Goal: Transaction & Acquisition: Download file/media

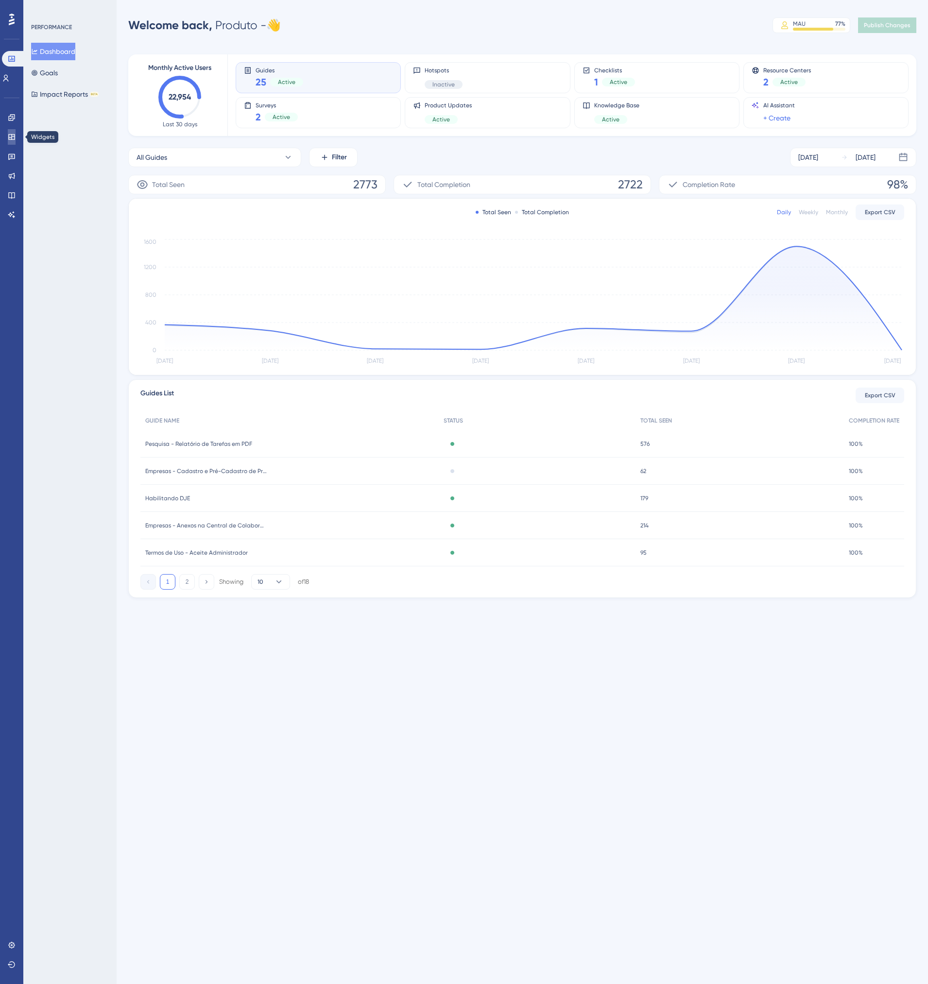
click at [11, 136] on icon at bounding box center [12, 137] width 8 height 8
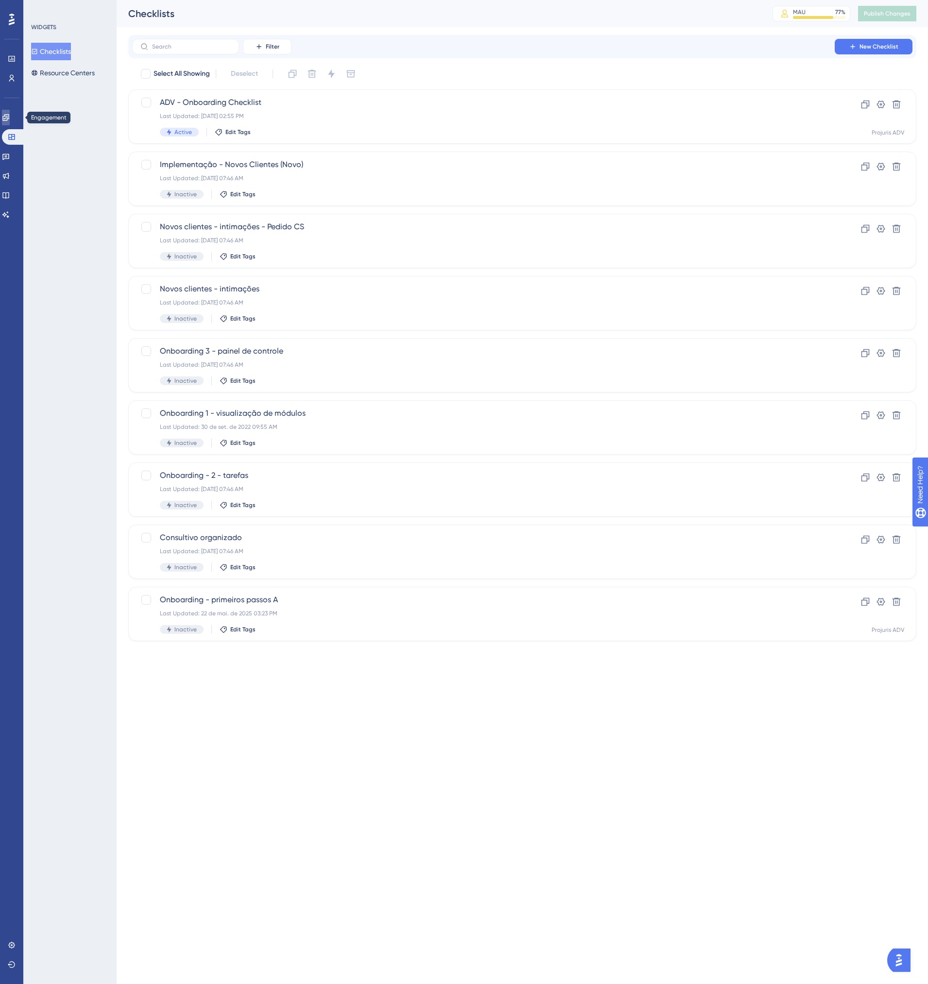
click at [9, 120] on icon at bounding box center [5, 117] width 6 height 6
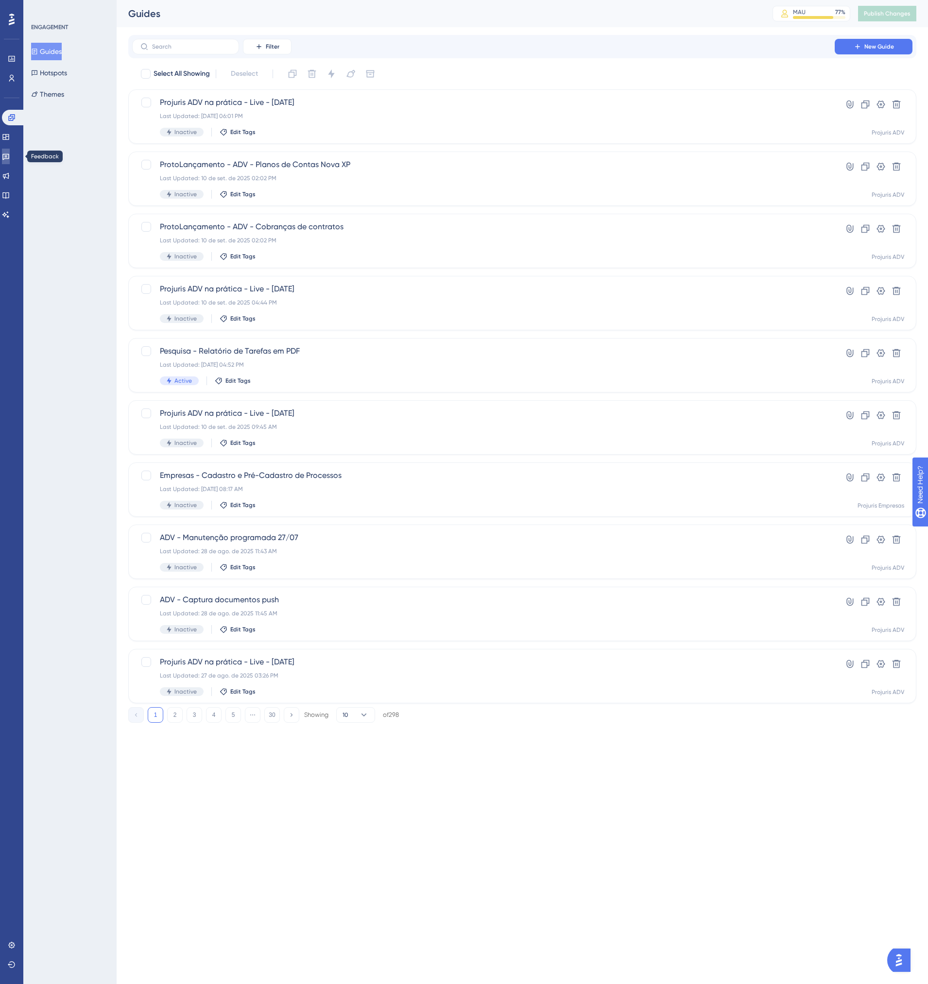
click at [10, 156] on icon at bounding box center [6, 157] width 8 height 8
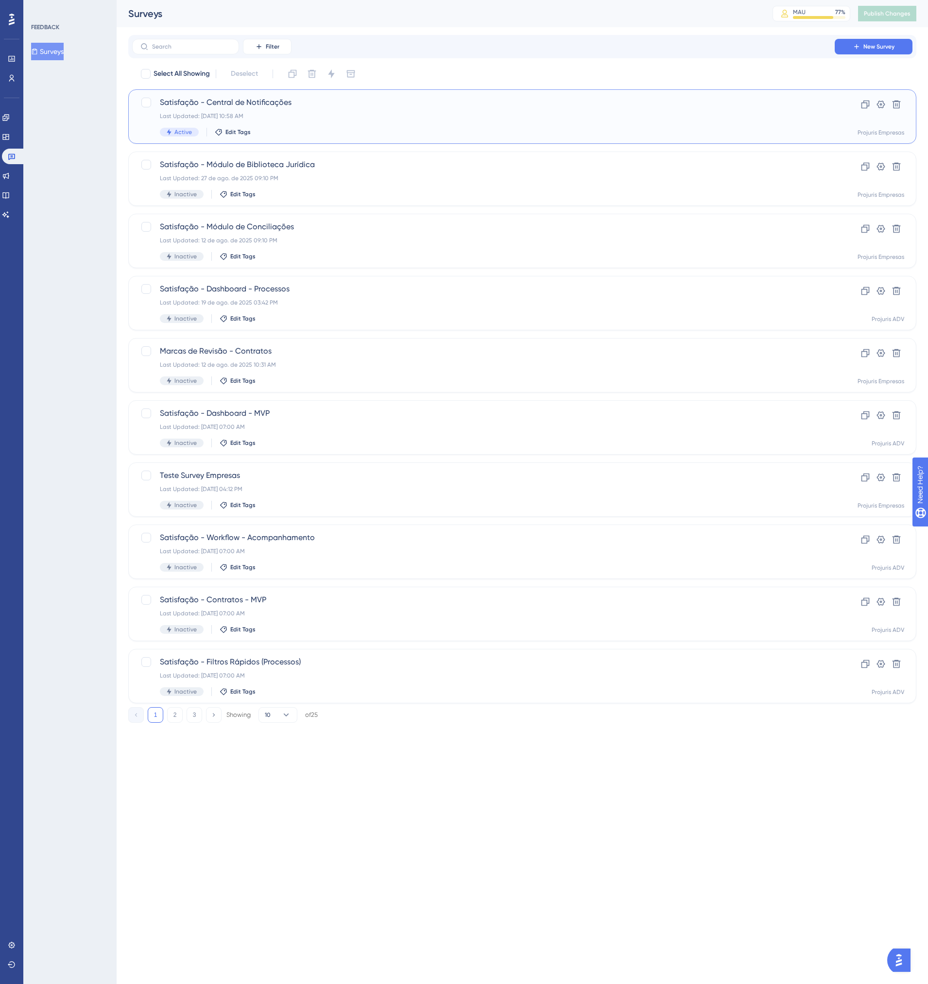
click at [397, 127] on div "Satisfação - Central de Notificações Last Updated: 15 de set. de 2025 10:58 AM …" at bounding box center [483, 117] width 647 height 40
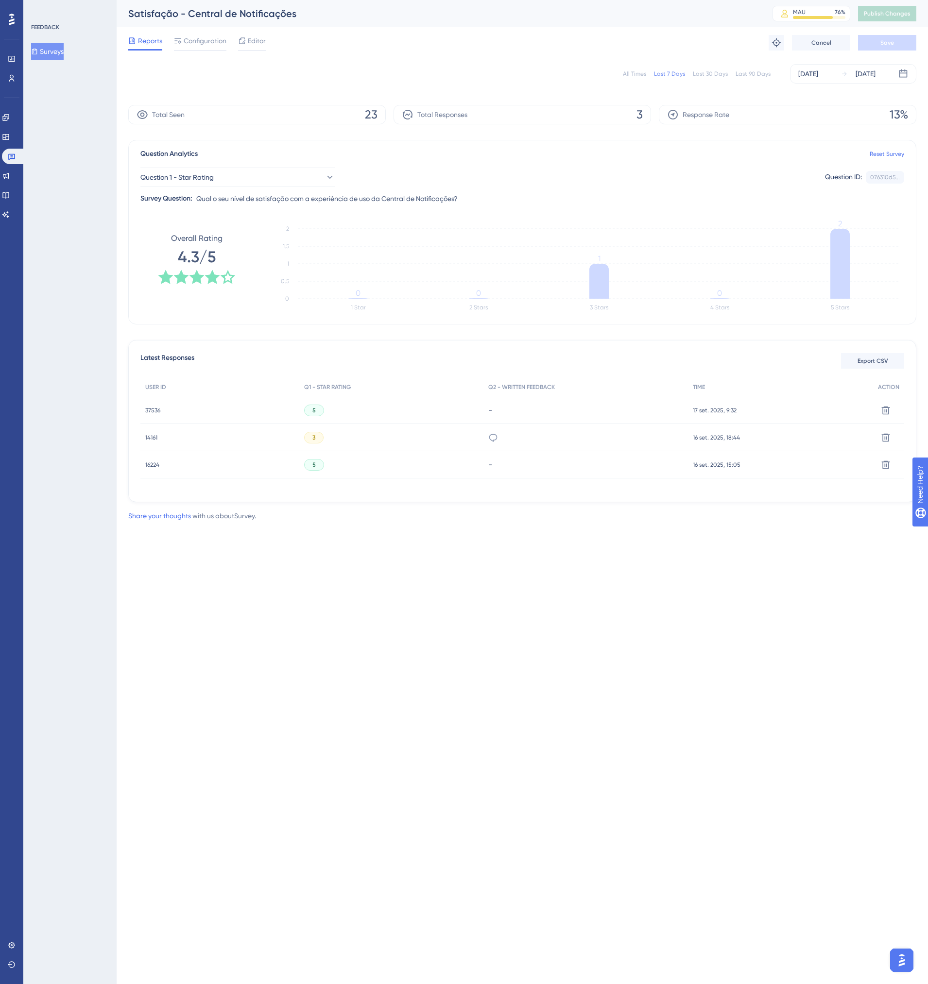
click at [251, 46] on span "Editor" at bounding box center [257, 41] width 18 height 12
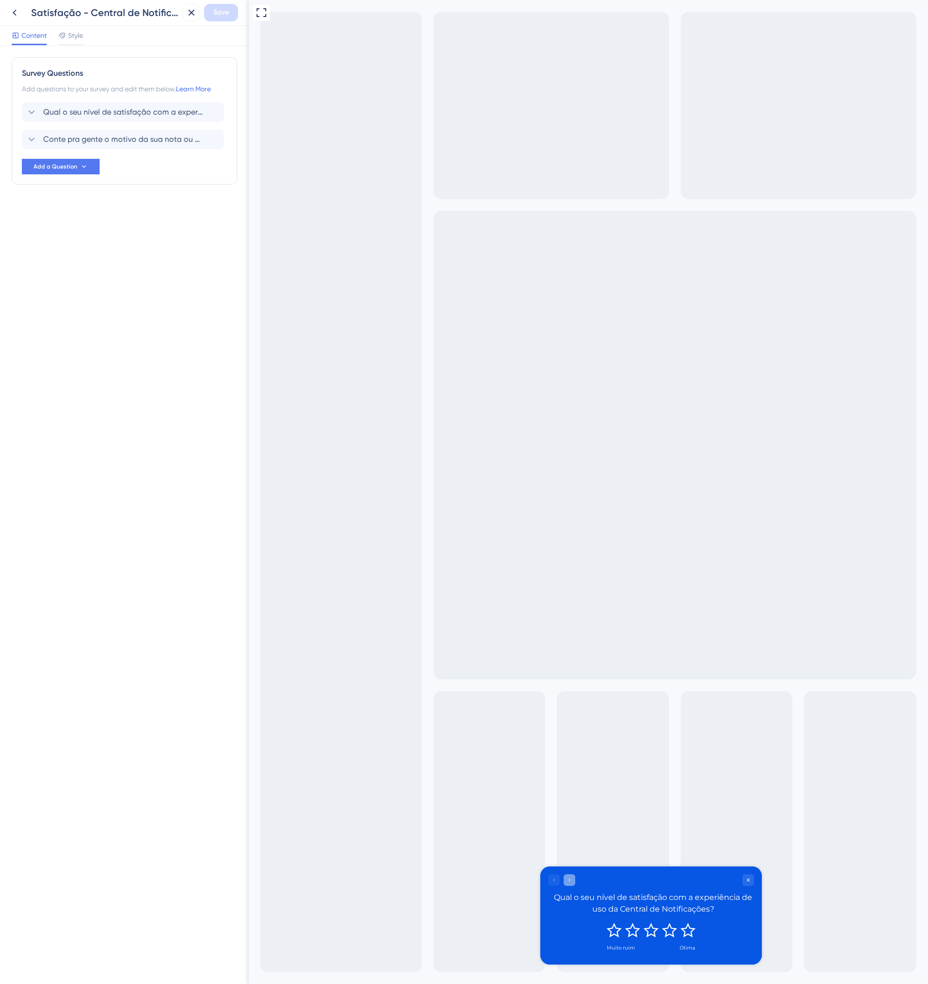
click at [571, 882] on icon "Go to Question 2" at bounding box center [570, 881] width 6 height 6
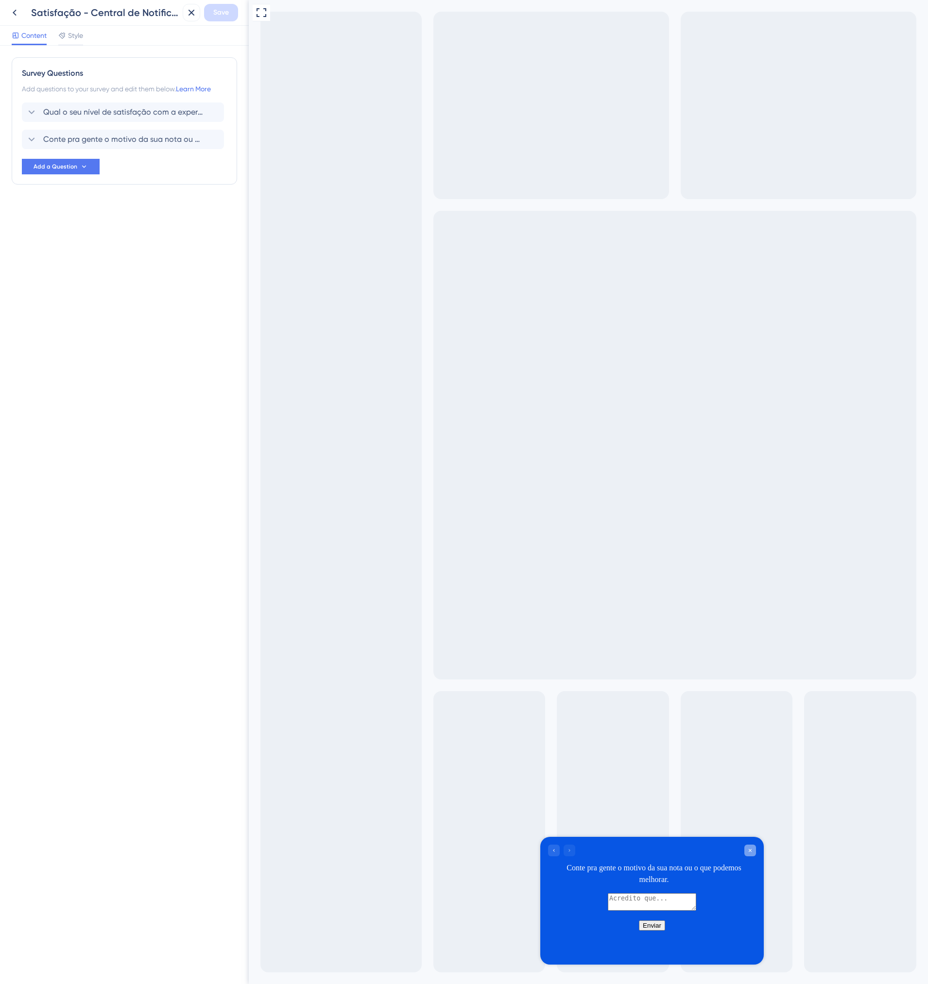
click at [753, 846] on div "Close survey" at bounding box center [750, 851] width 12 height 12
click at [750, 850] on icon "Close survey" at bounding box center [750, 851] width 6 height 6
drag, startPoint x: 193, startPoint y: 15, endPoint x: 27, endPoint y: 27, distance: 166.6
click at [116, 35] on div "Satisfação - Central de Notificações Save Content Style" at bounding box center [124, 23] width 249 height 46
click at [14, 16] on icon at bounding box center [15, 13] width 12 height 12
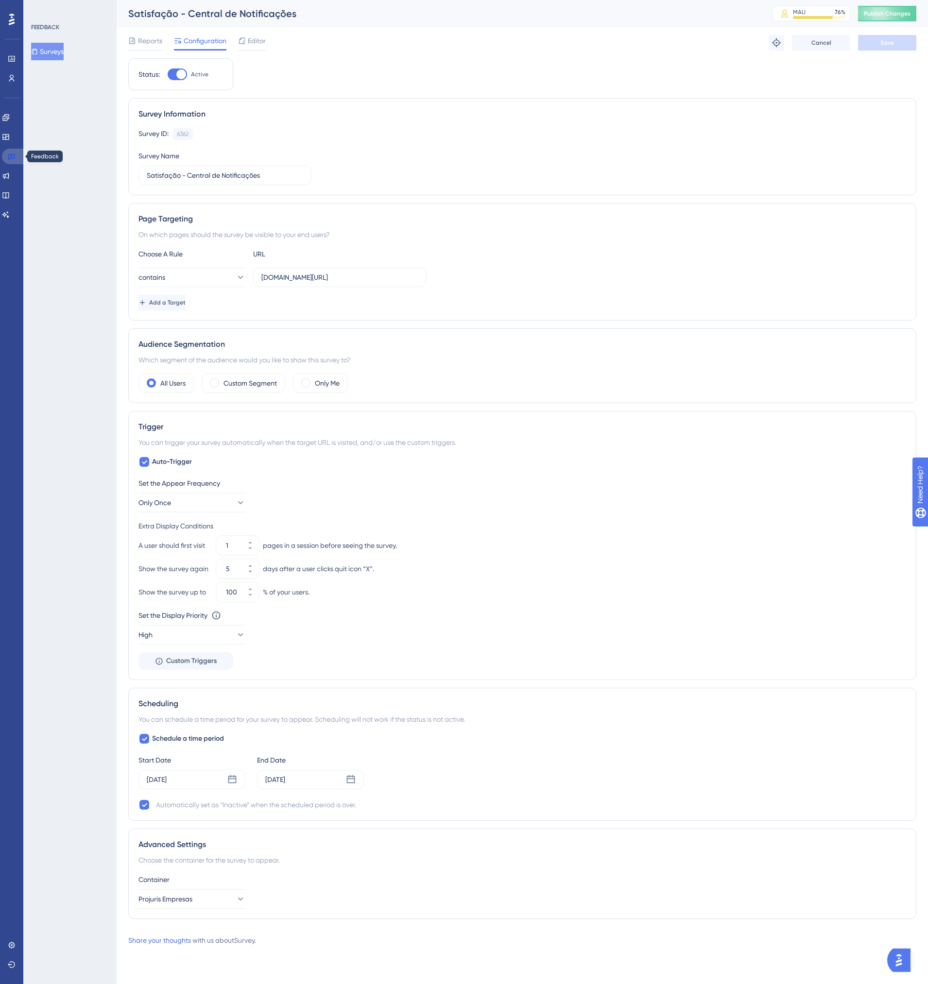
click at [11, 158] on icon at bounding box center [12, 157] width 8 height 8
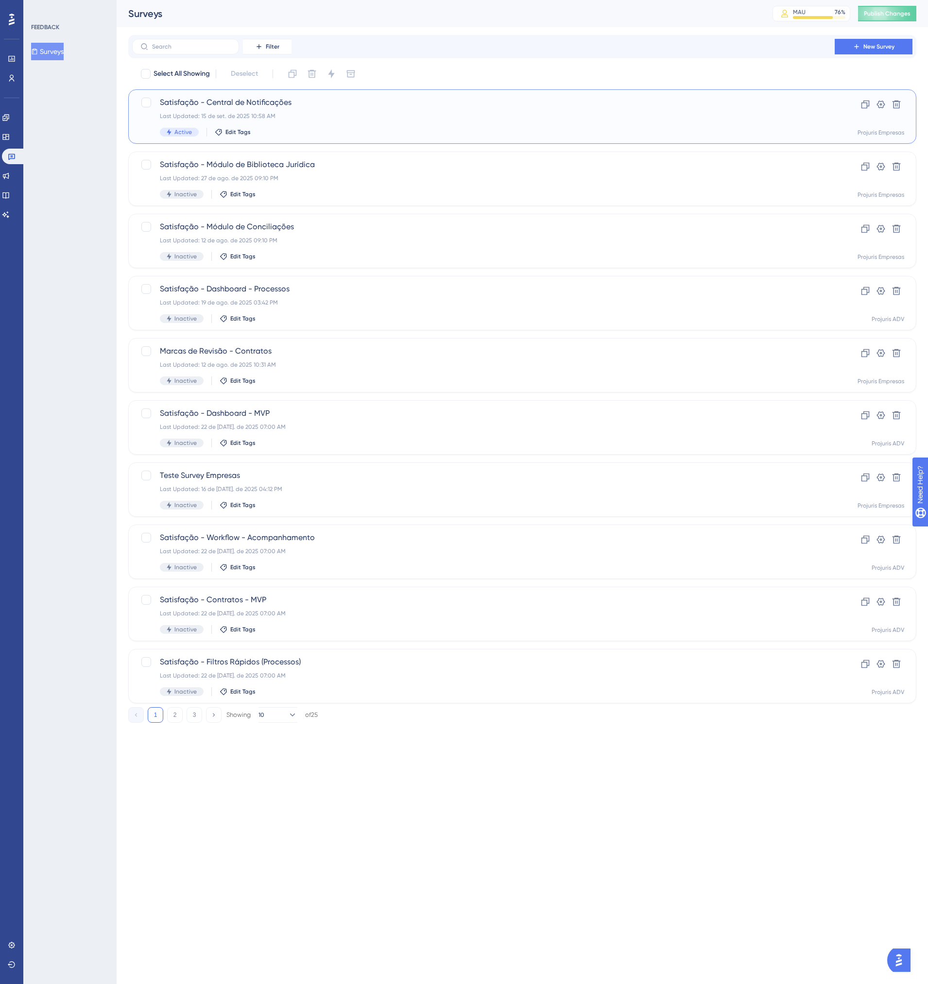
click at [340, 111] on div "Satisfação - Central de Notificações Last Updated: 15 de set. de 2025 10:58 AM …" at bounding box center [483, 117] width 647 height 40
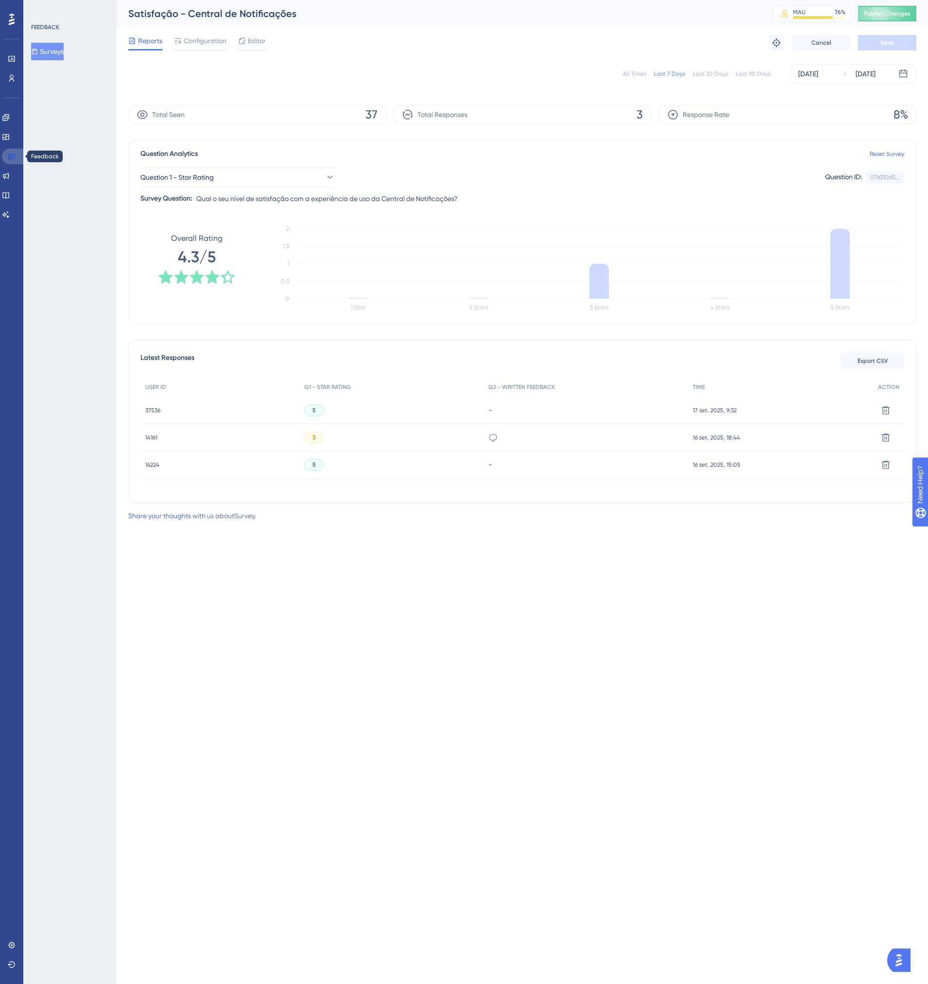
click at [10, 157] on icon at bounding box center [12, 157] width 8 height 8
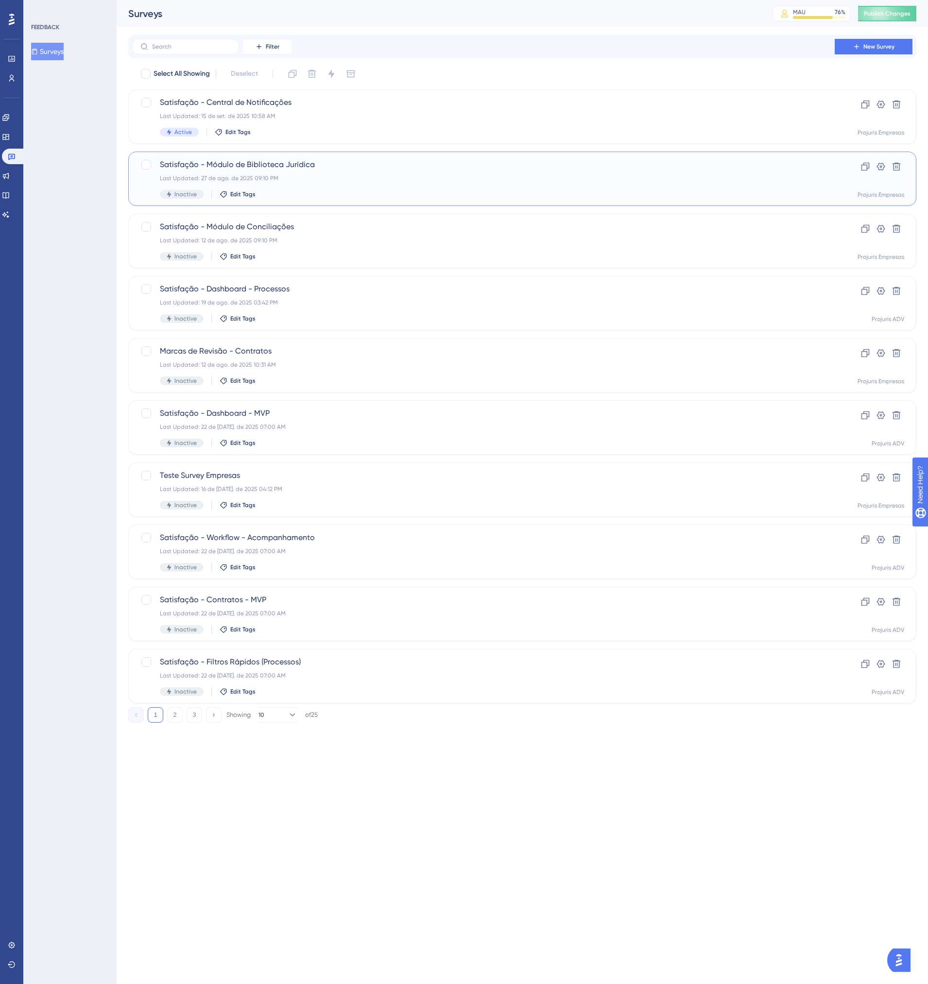
click at [296, 170] on div "Satisfação - Módulo de Biblioteca Jurídica Last Updated: 27 de ago. de 2025 09:…" at bounding box center [483, 179] width 647 height 40
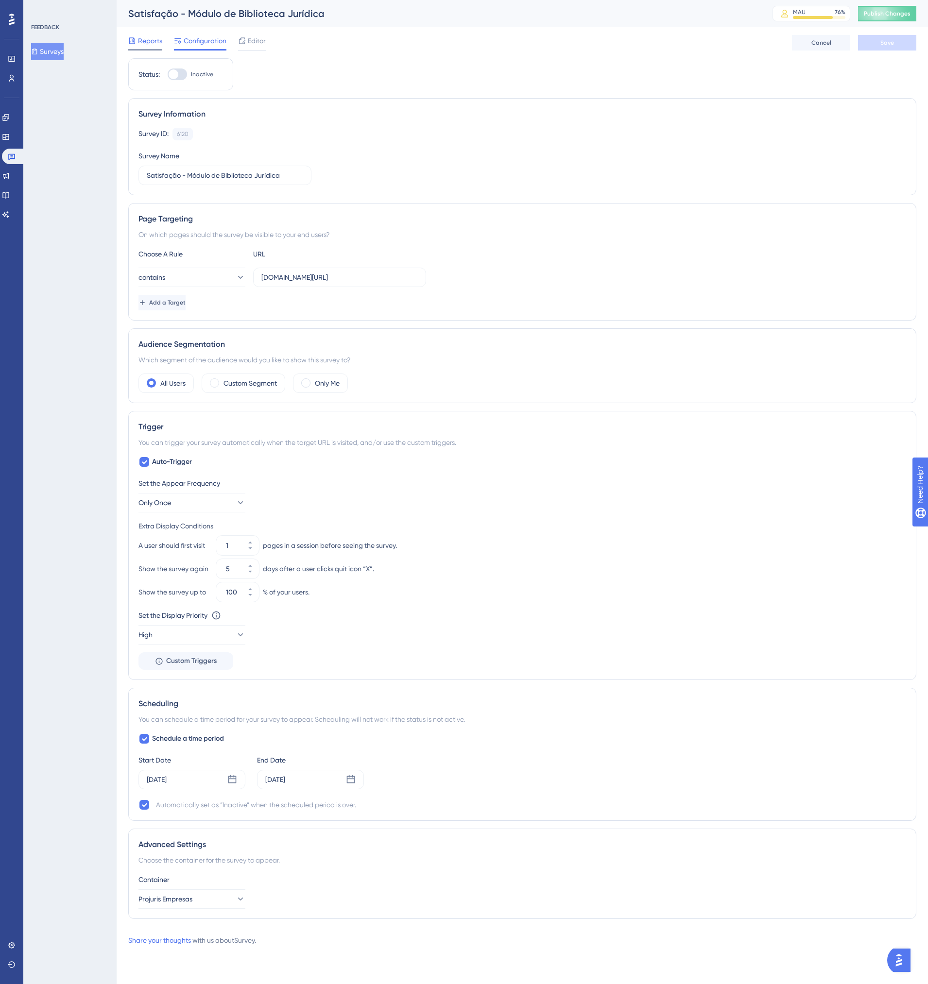
click at [149, 40] on span "Reports" at bounding box center [150, 41] width 24 height 12
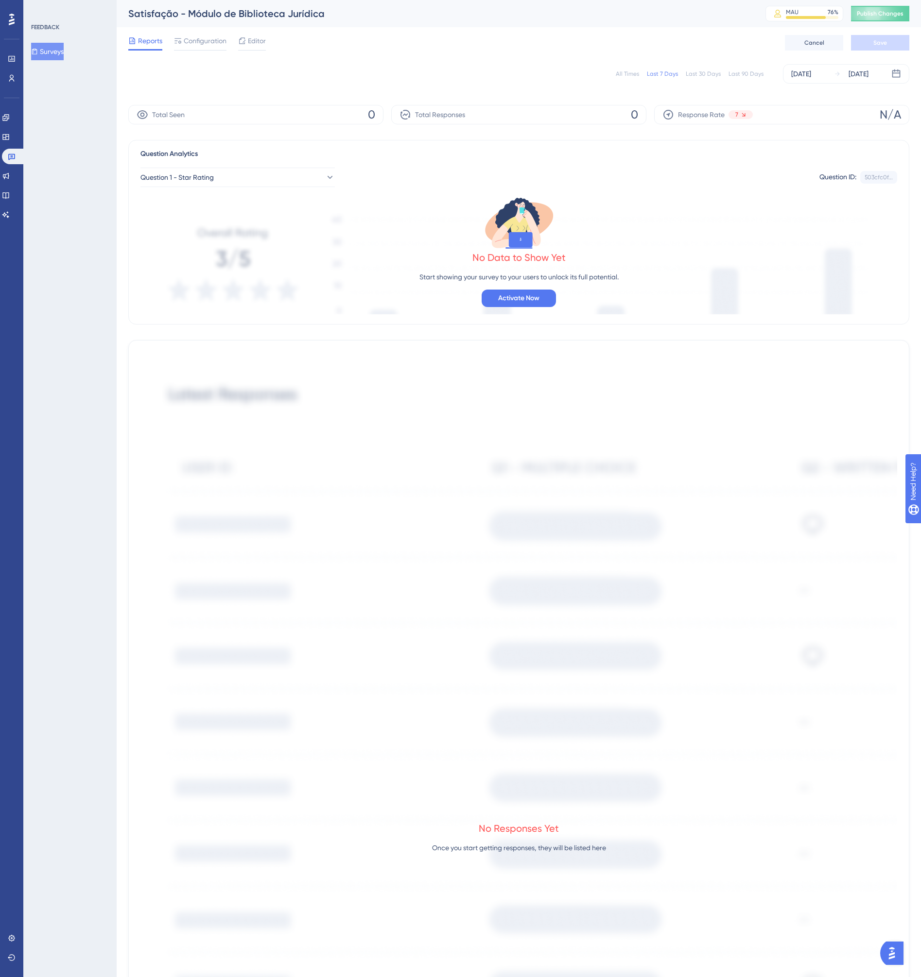
click at [633, 72] on div "All Times" at bounding box center [627, 74] width 23 height 8
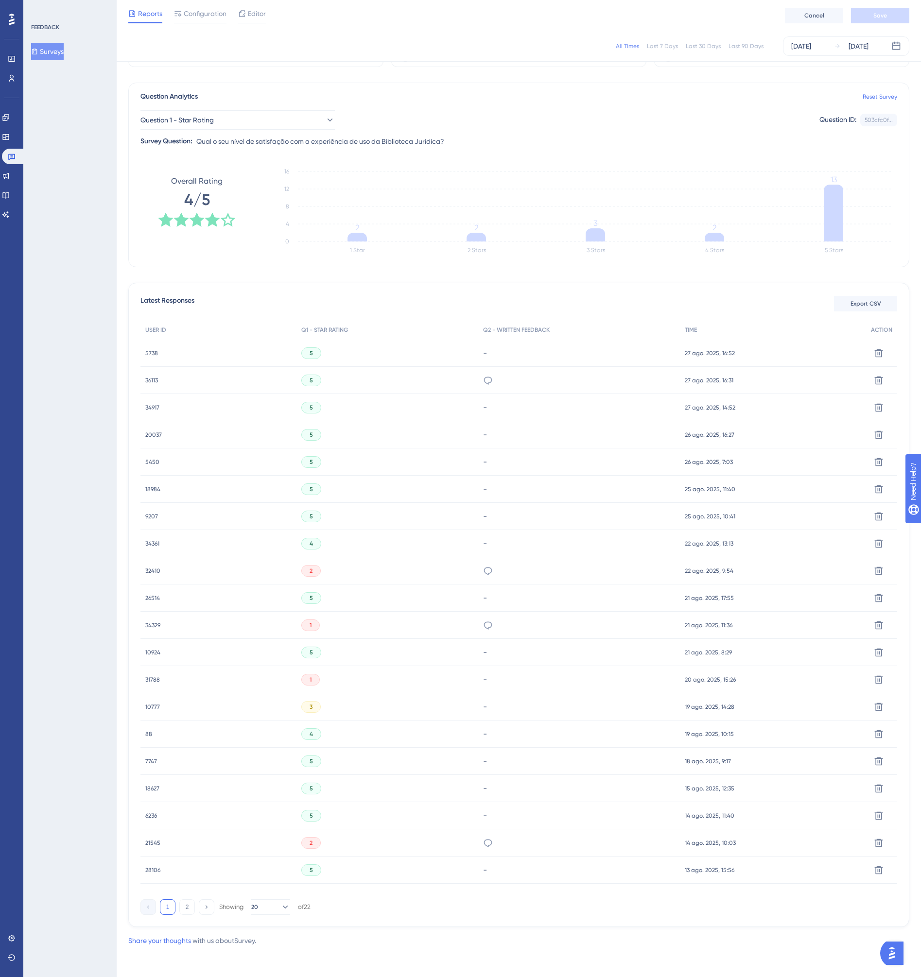
scroll to position [54, 0]
click at [488, 572] on icon at bounding box center [488, 571] width 10 height 10
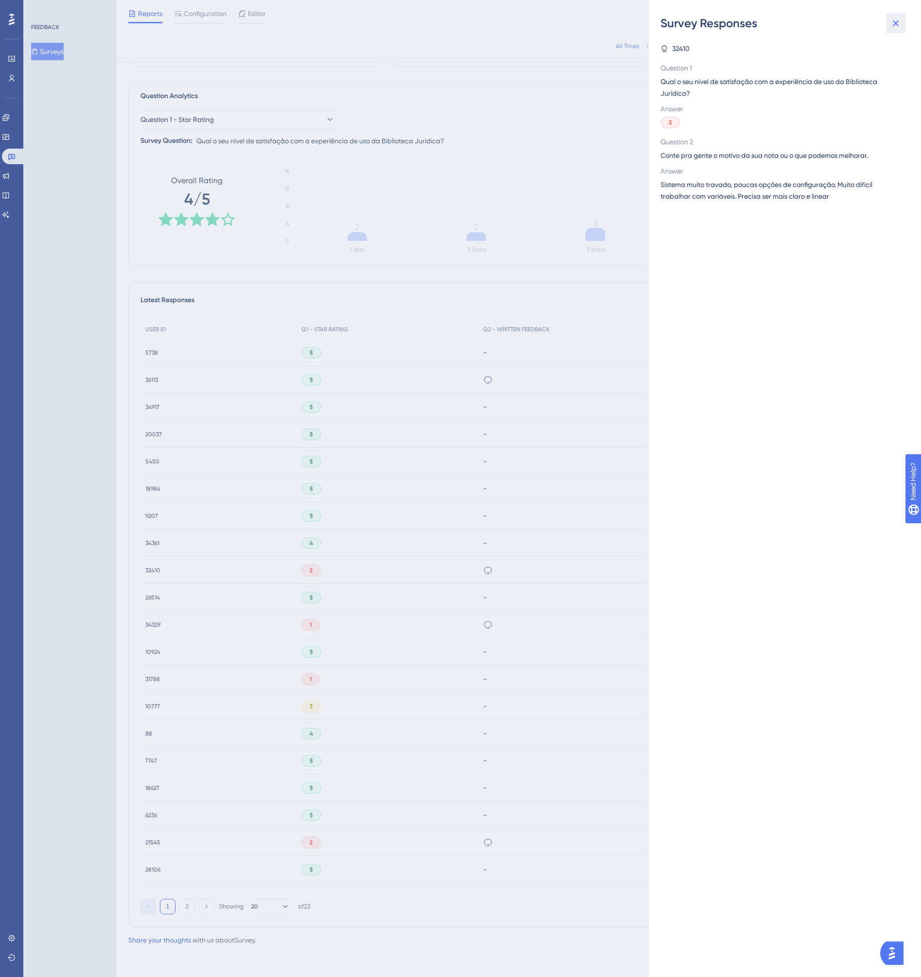
click at [896, 29] on icon at bounding box center [896, 23] width 12 height 12
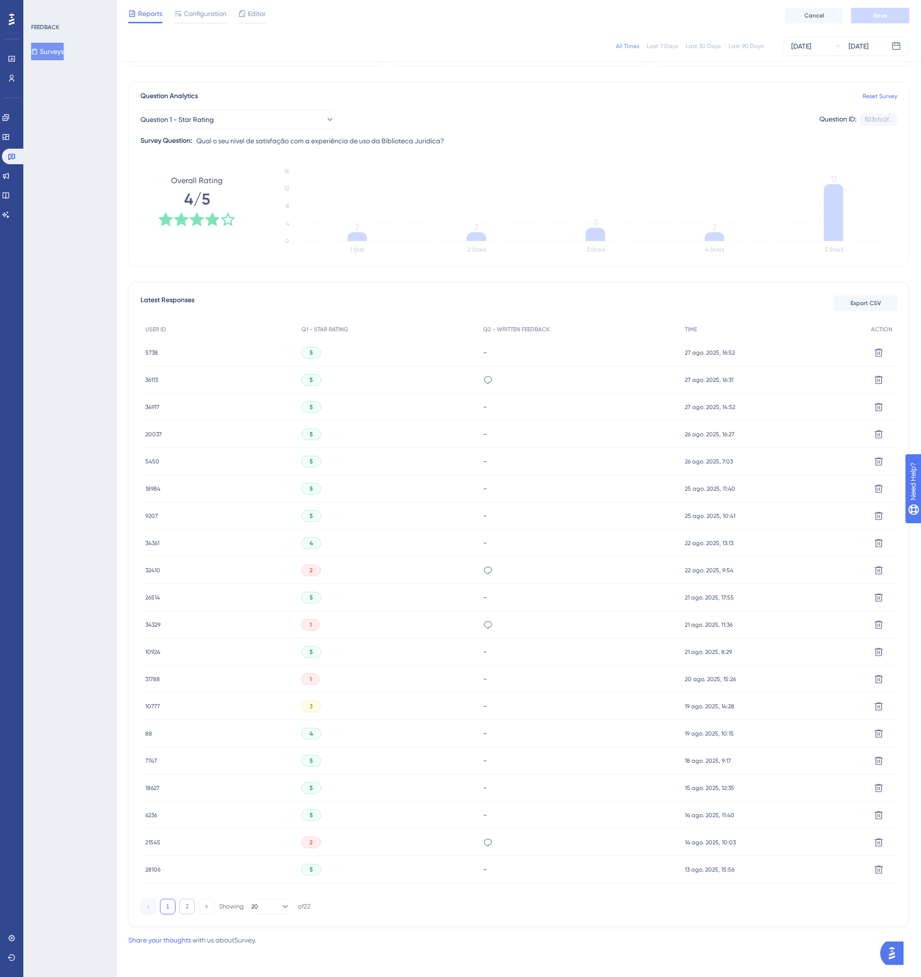
click at [185, 911] on button "2" at bounding box center [187, 907] width 16 height 16
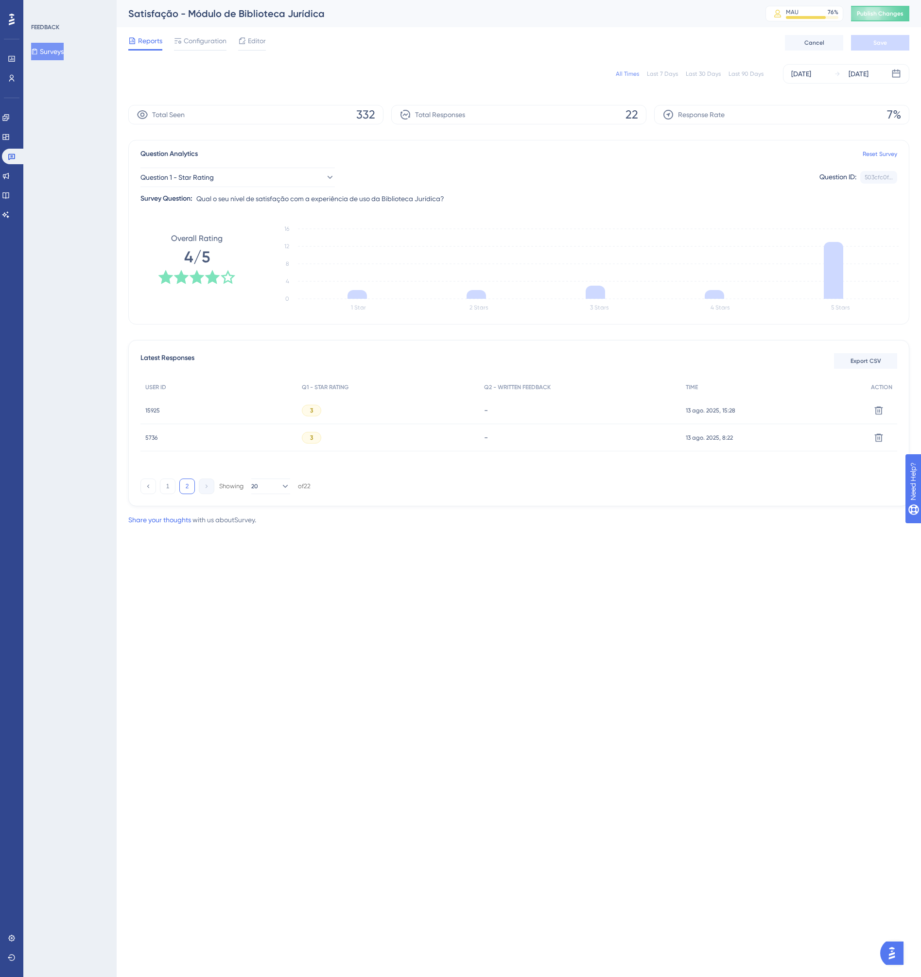
scroll to position [0, 0]
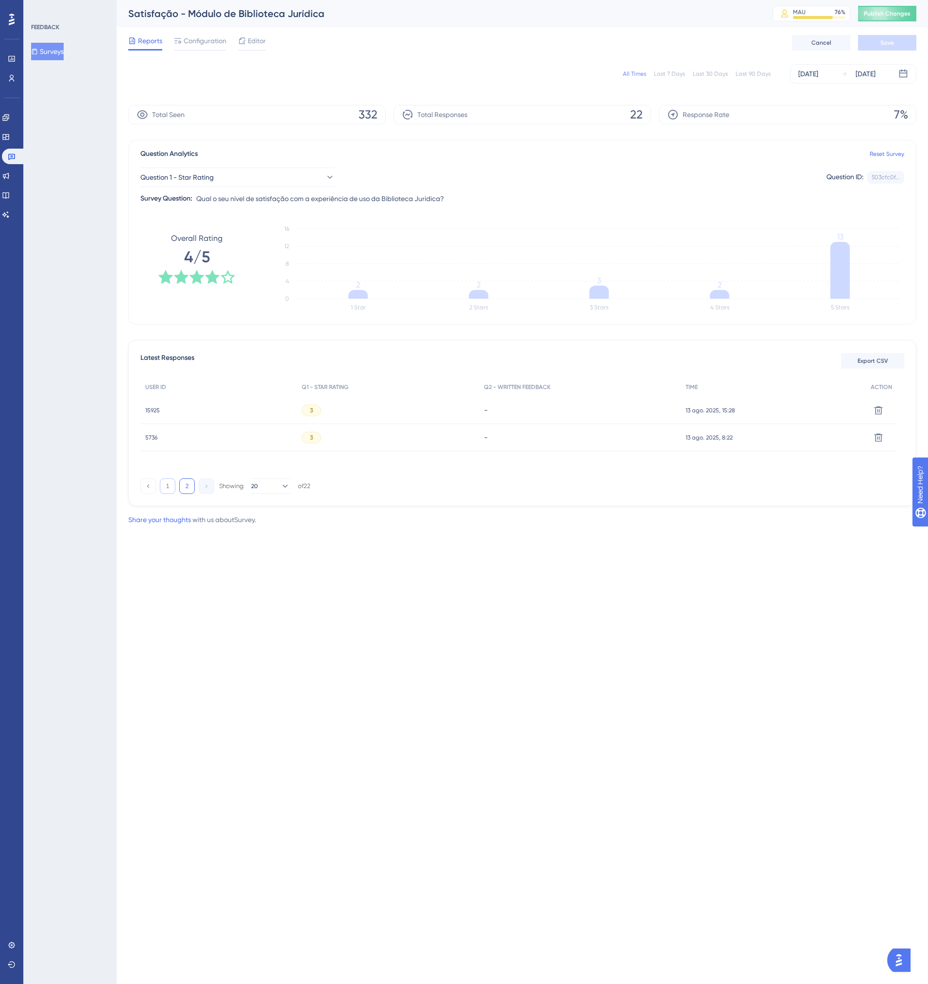
click at [169, 486] on button "1" at bounding box center [168, 487] width 16 height 16
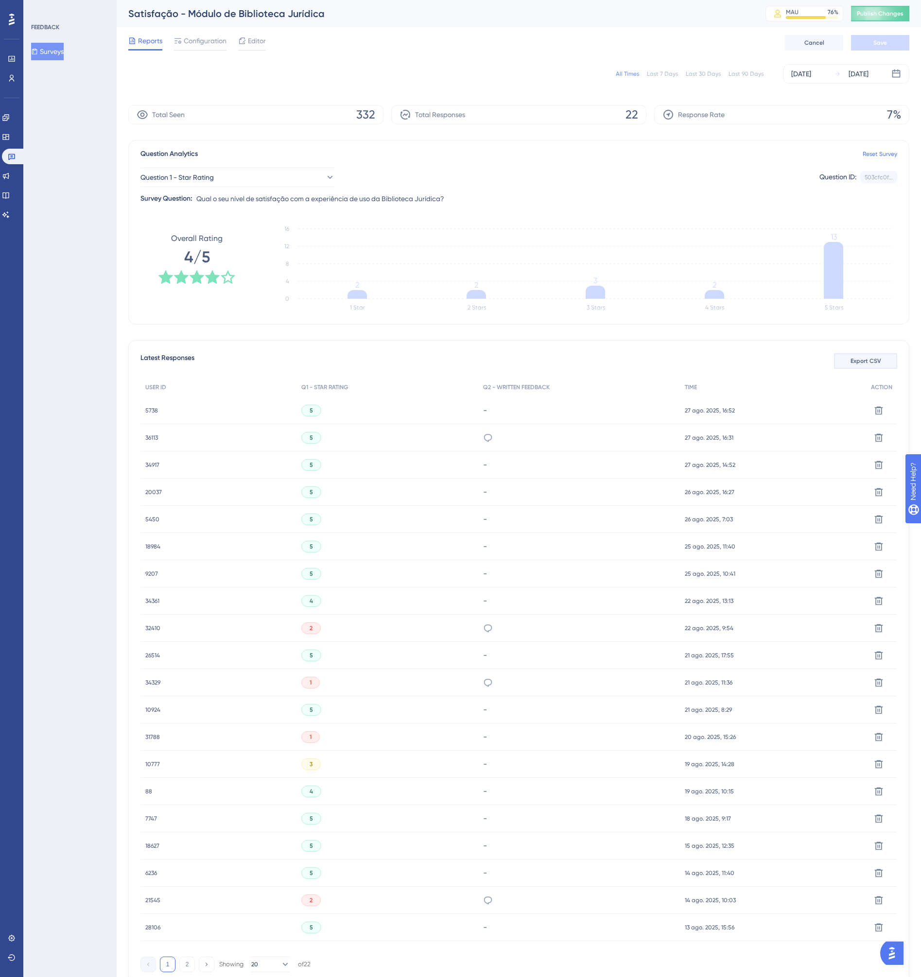
click at [870, 366] on button "Export CSV" at bounding box center [865, 361] width 63 height 16
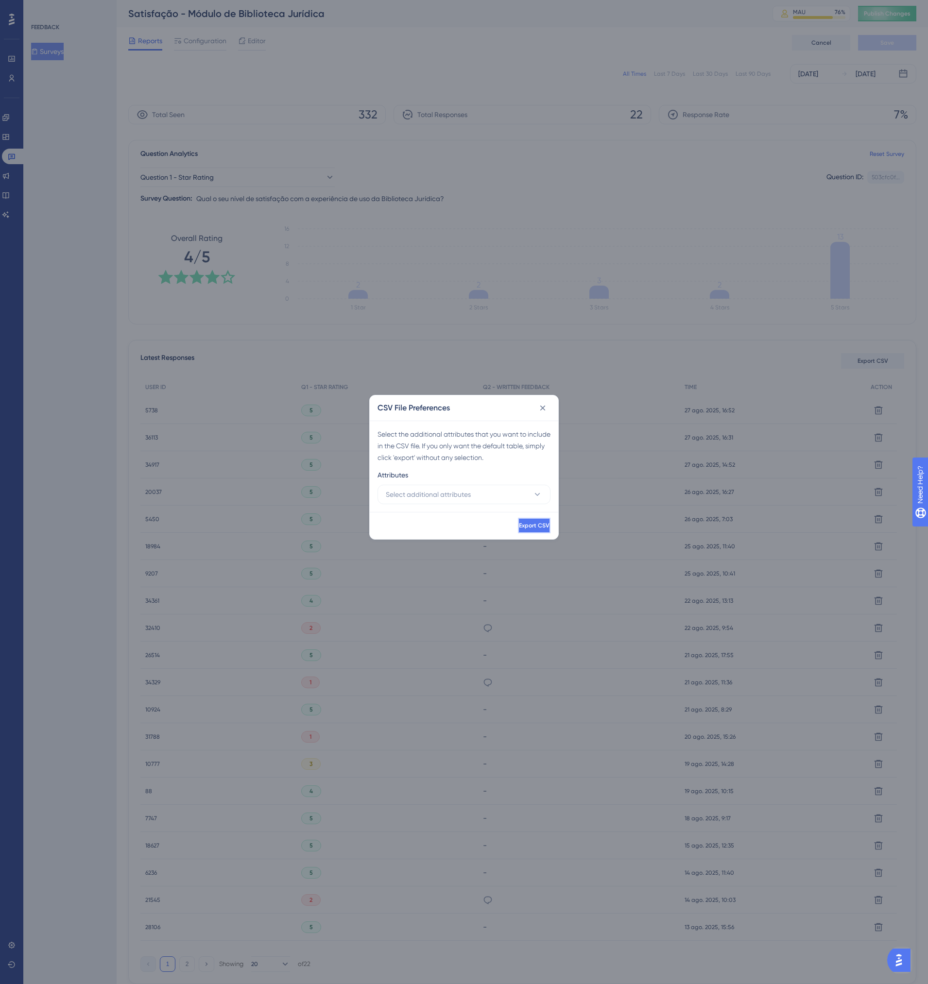
click at [522, 525] on span "Export CSV" at bounding box center [534, 526] width 31 height 8
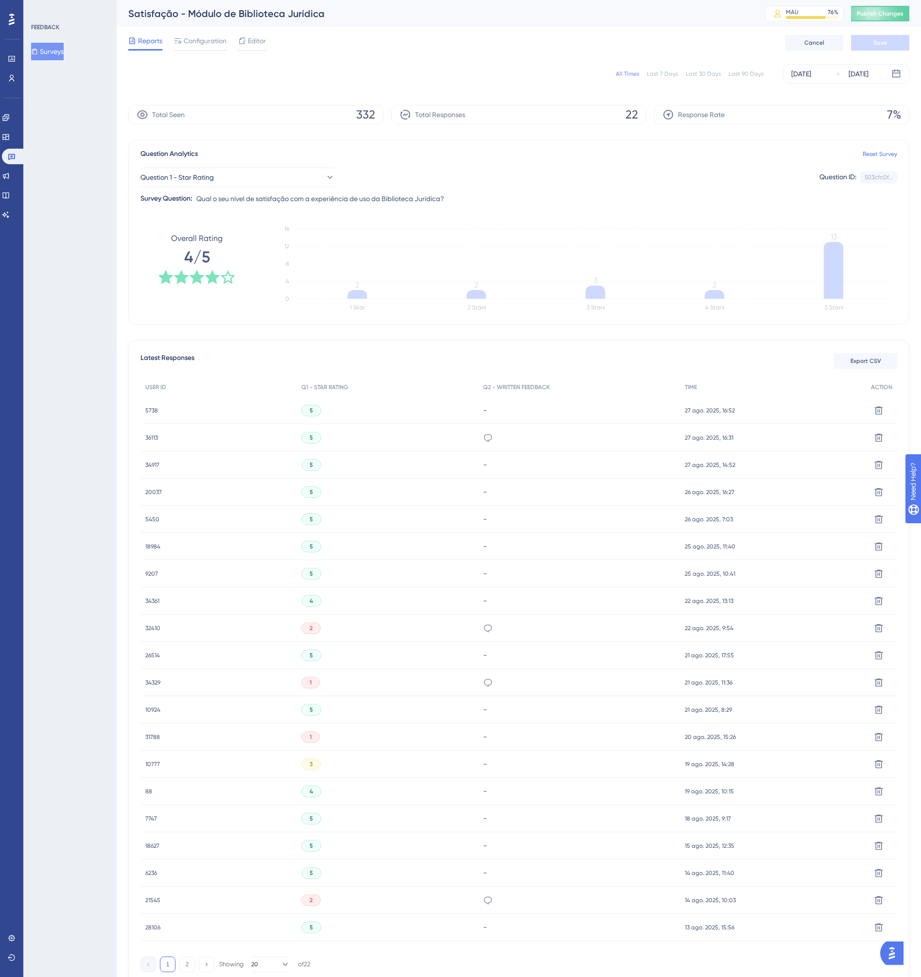
click at [919, 37] on div "Performance Users Engagement Widgets Feedback Product Updates Knowledge Base AI…" at bounding box center [519, 509] width 804 height 1019
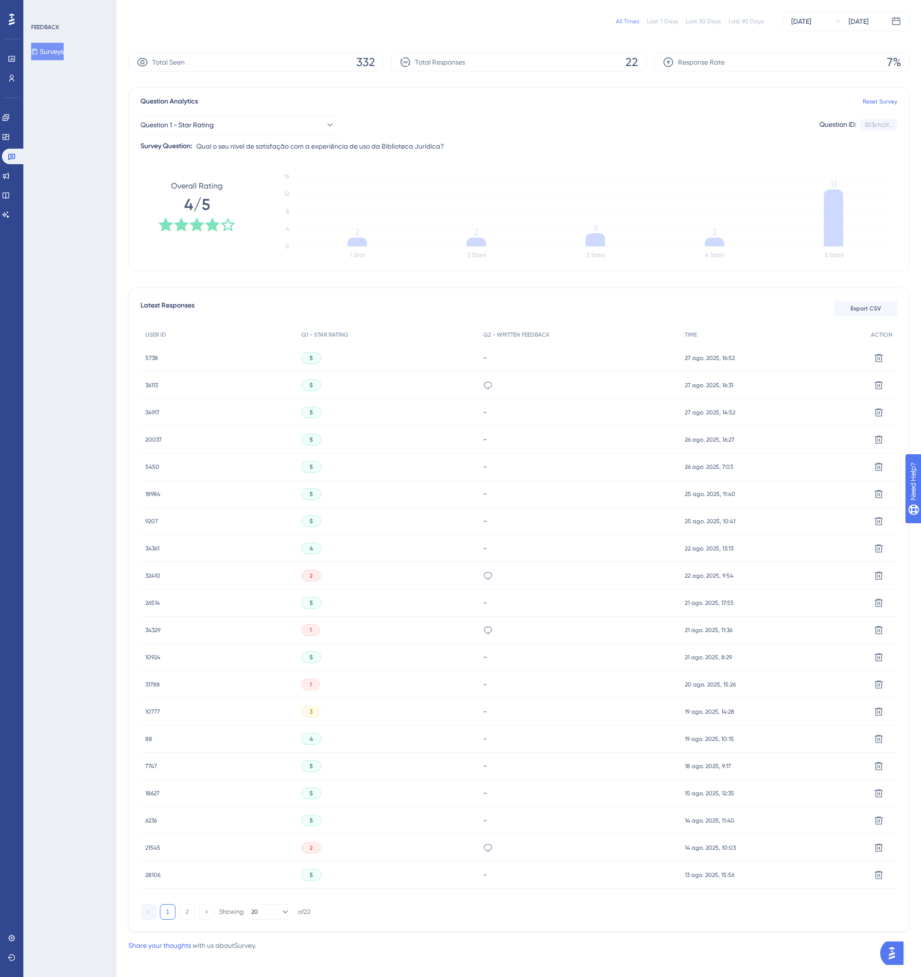
scroll to position [54, 0]
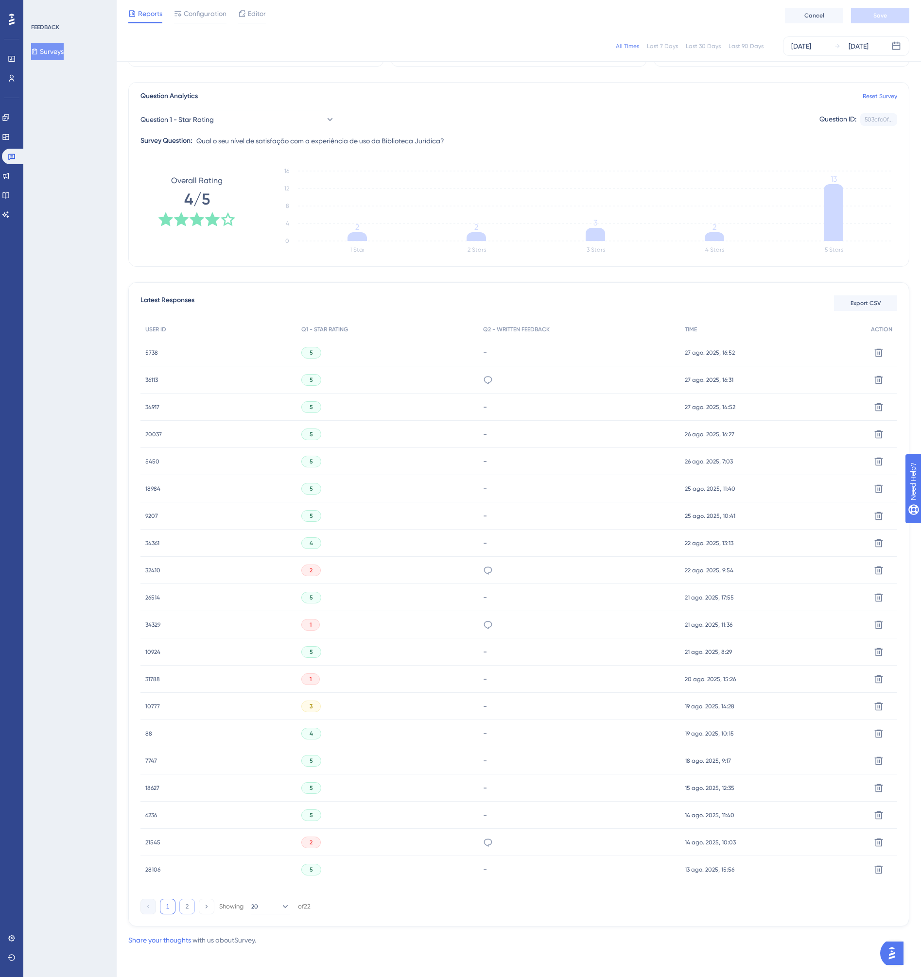
click at [185, 909] on button "2" at bounding box center [187, 907] width 16 height 16
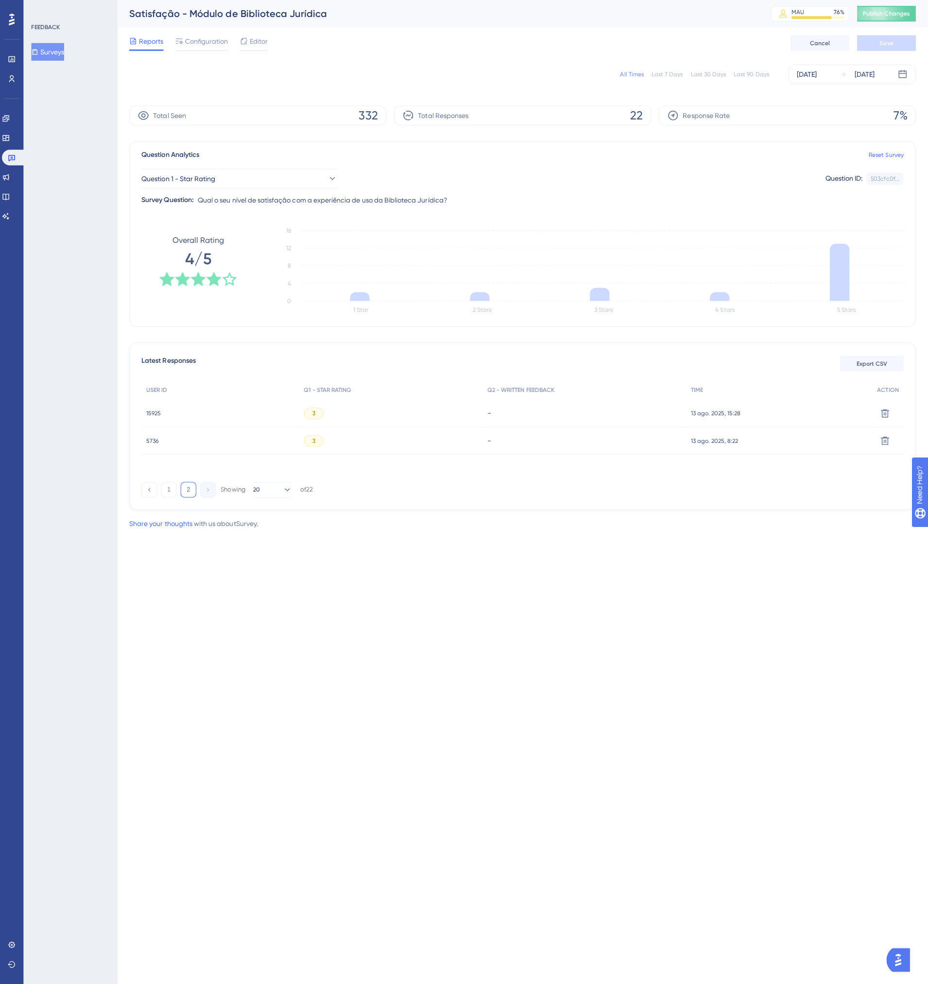
scroll to position [0, 0]
click at [166, 491] on button "1" at bounding box center [168, 487] width 16 height 16
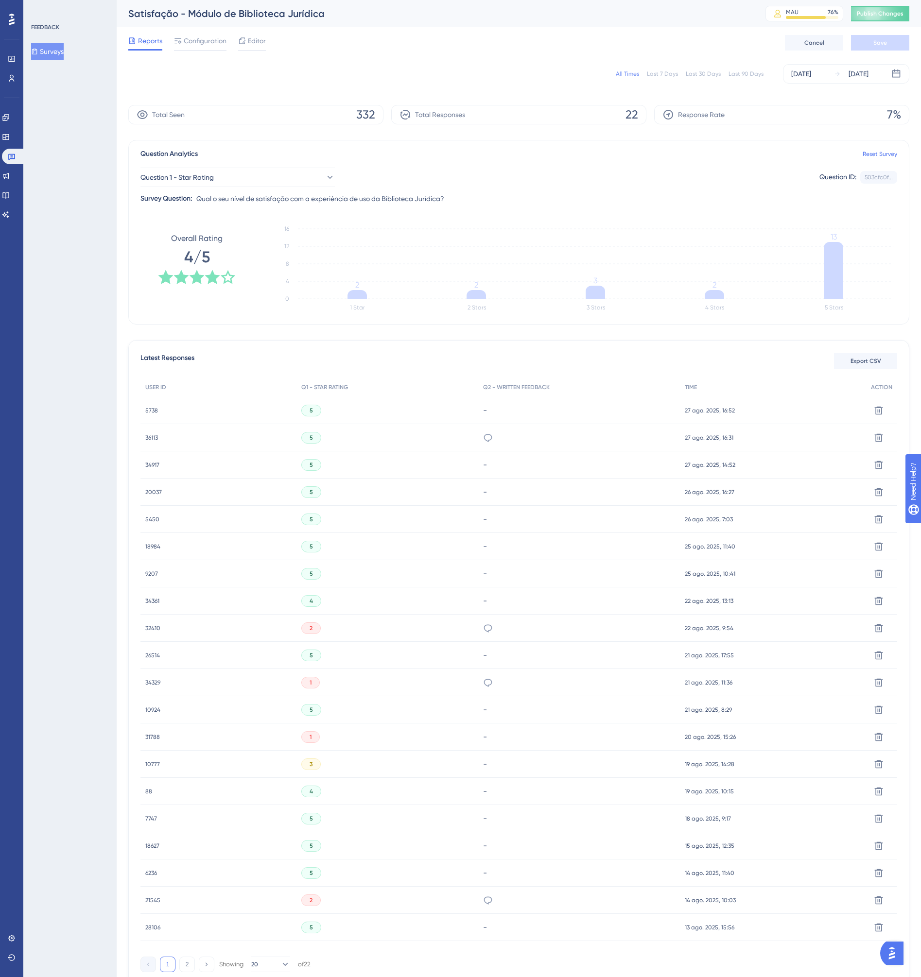
click at [148, 628] on span "32410" at bounding box center [152, 628] width 15 height 8
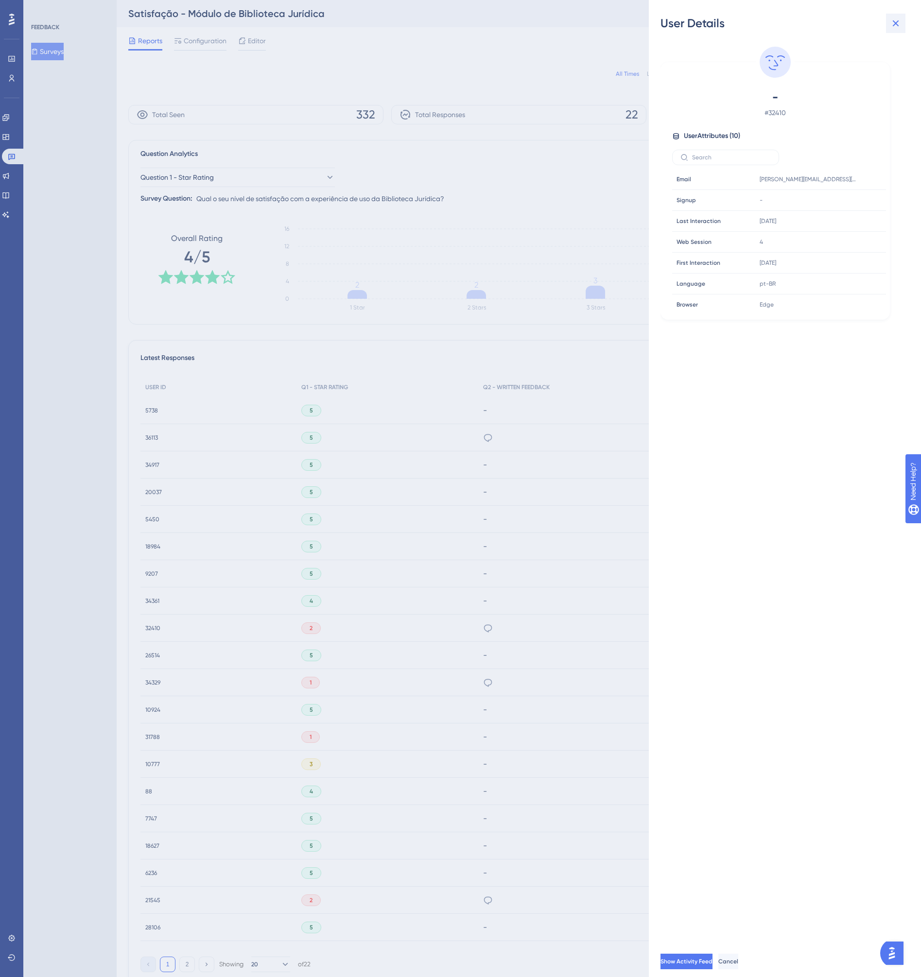
click at [892, 24] on icon at bounding box center [896, 23] width 12 height 12
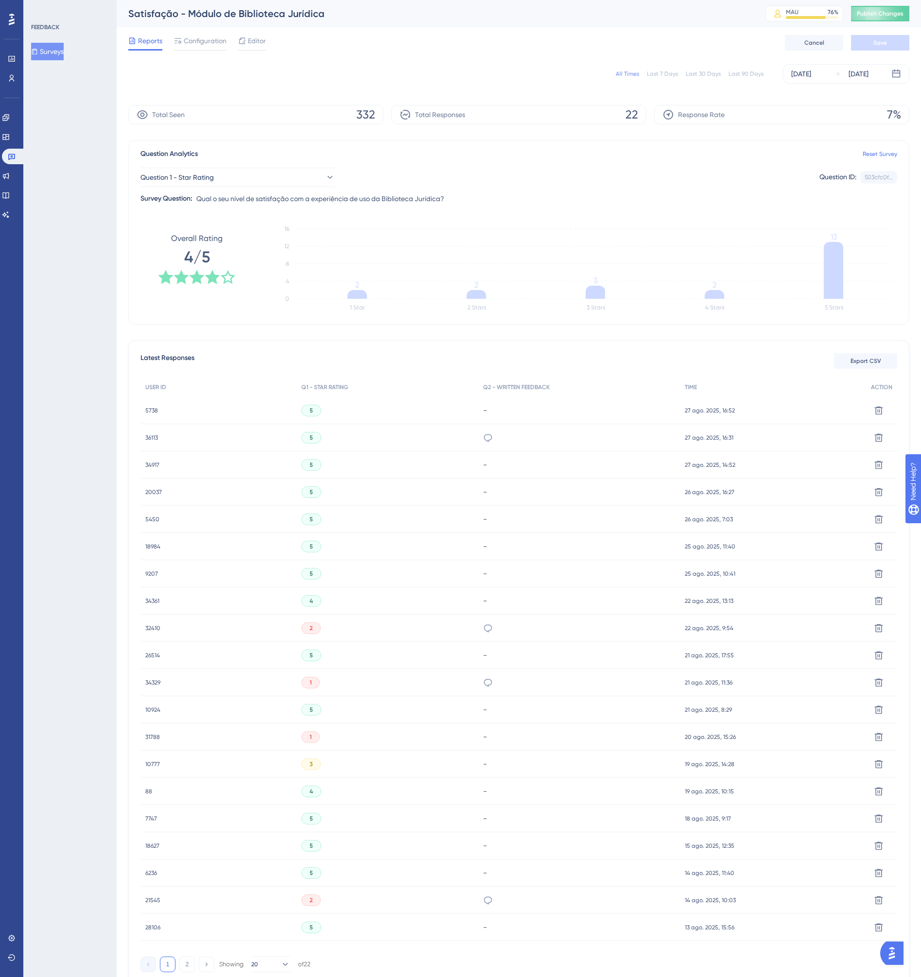
click at [153, 687] on div "34329 34329" at bounding box center [152, 682] width 15 height 27
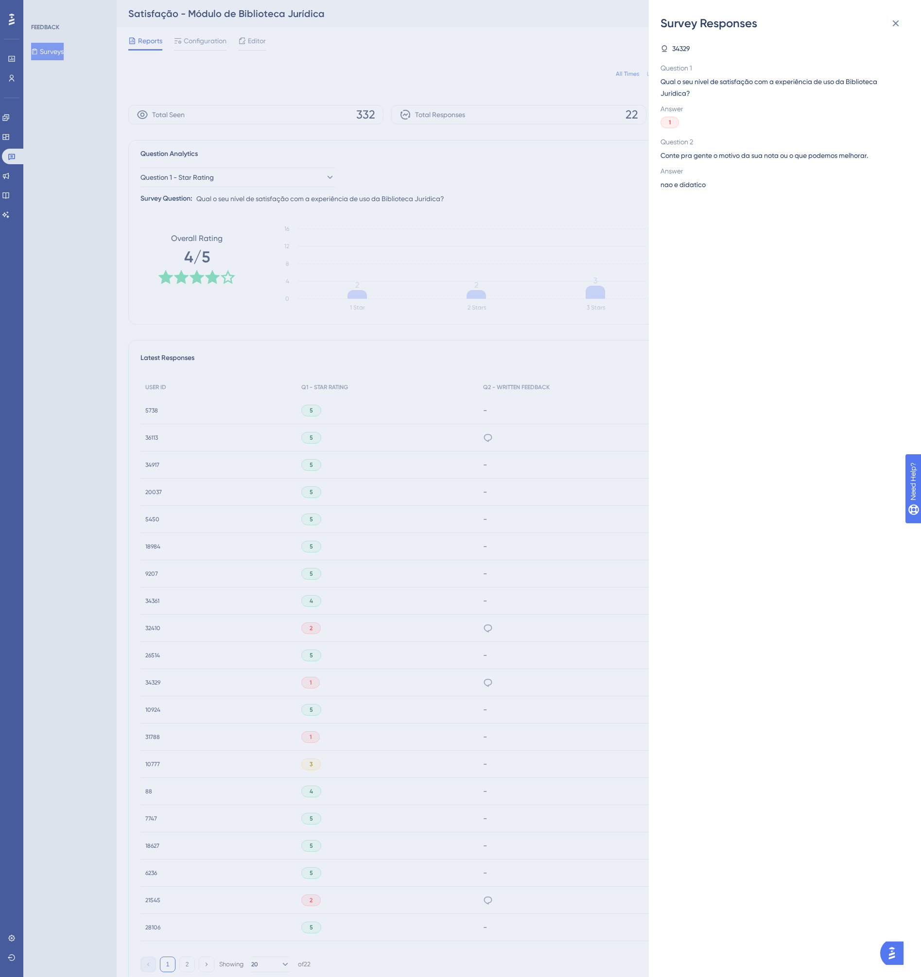
click at [152, 687] on div "Survey Responses 34329 Question 1 Qual o seu nível de satisfação com a experiên…" at bounding box center [460, 488] width 921 height 977
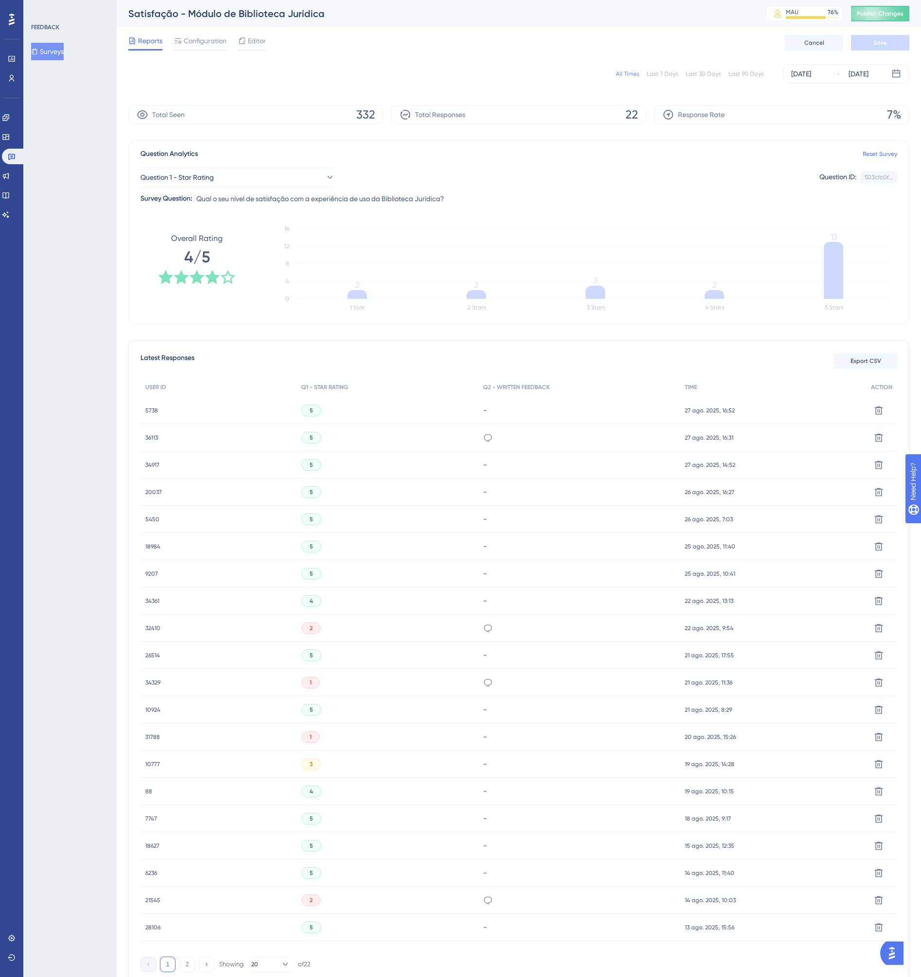
click at [152, 687] on div "34329 34329" at bounding box center [152, 682] width 15 height 27
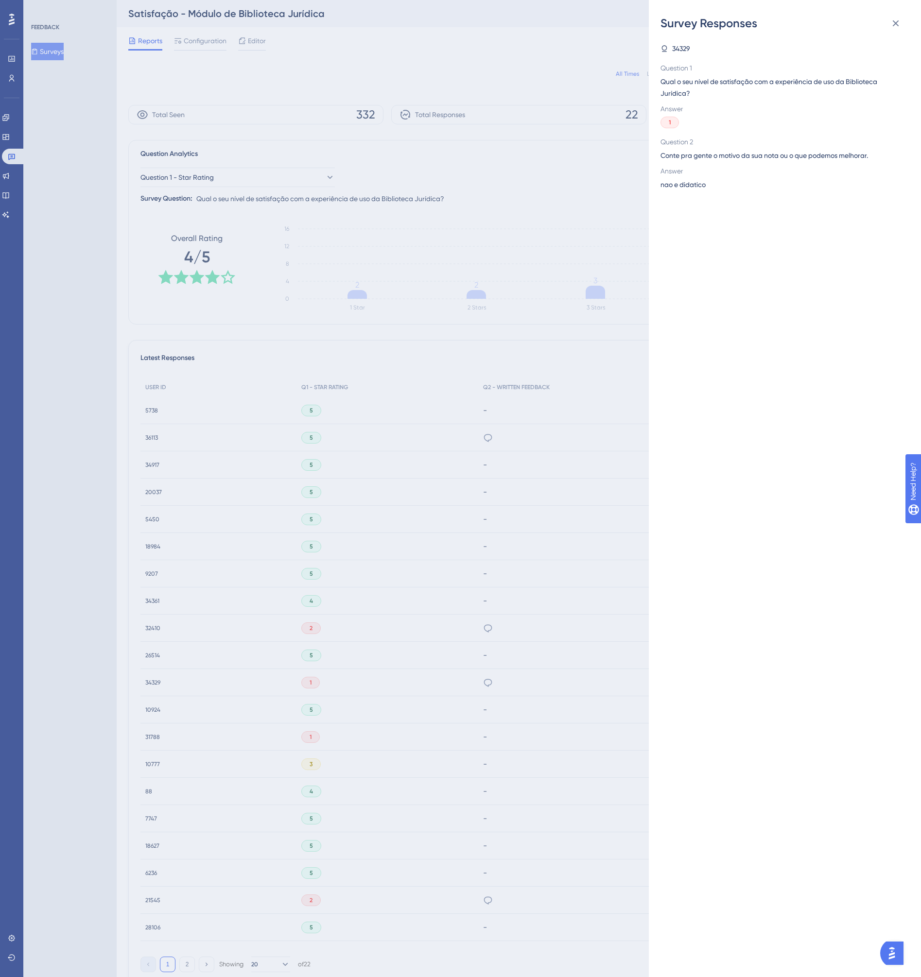
click at [688, 52] on span "34329" at bounding box center [681, 49] width 18 height 12
click at [897, 18] on icon at bounding box center [896, 23] width 12 height 12
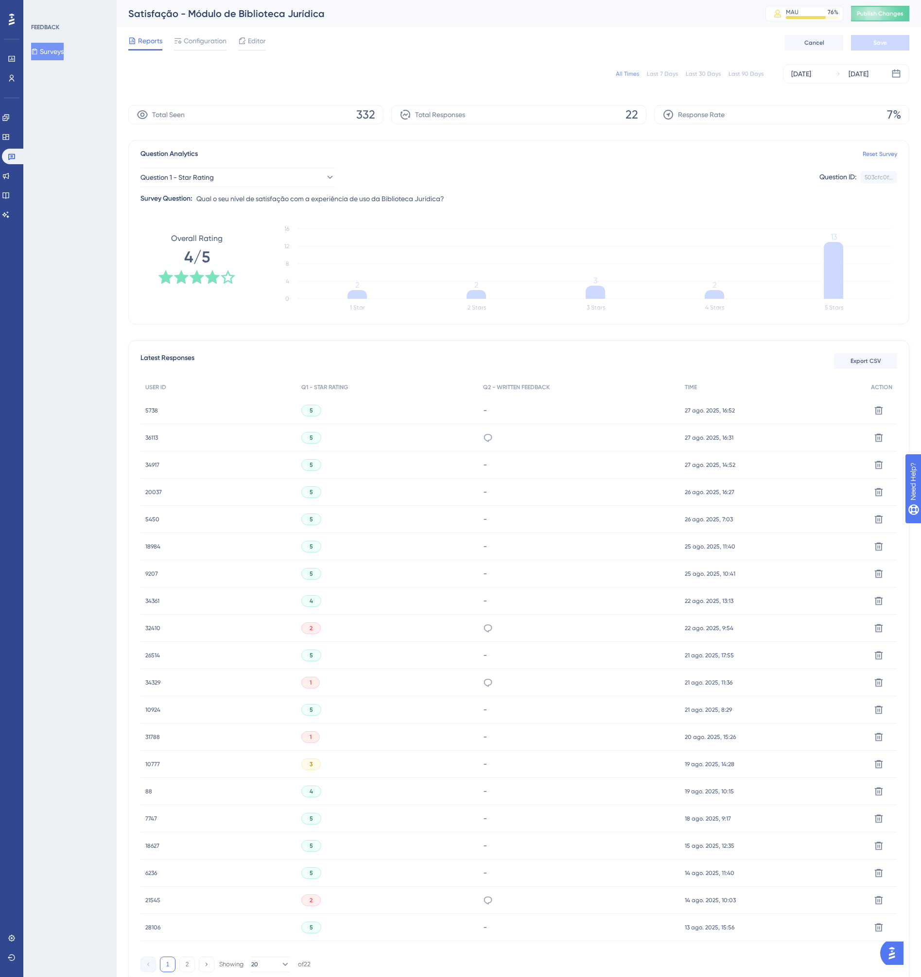
click at [152, 767] on span "10777" at bounding box center [152, 764] width 15 height 8
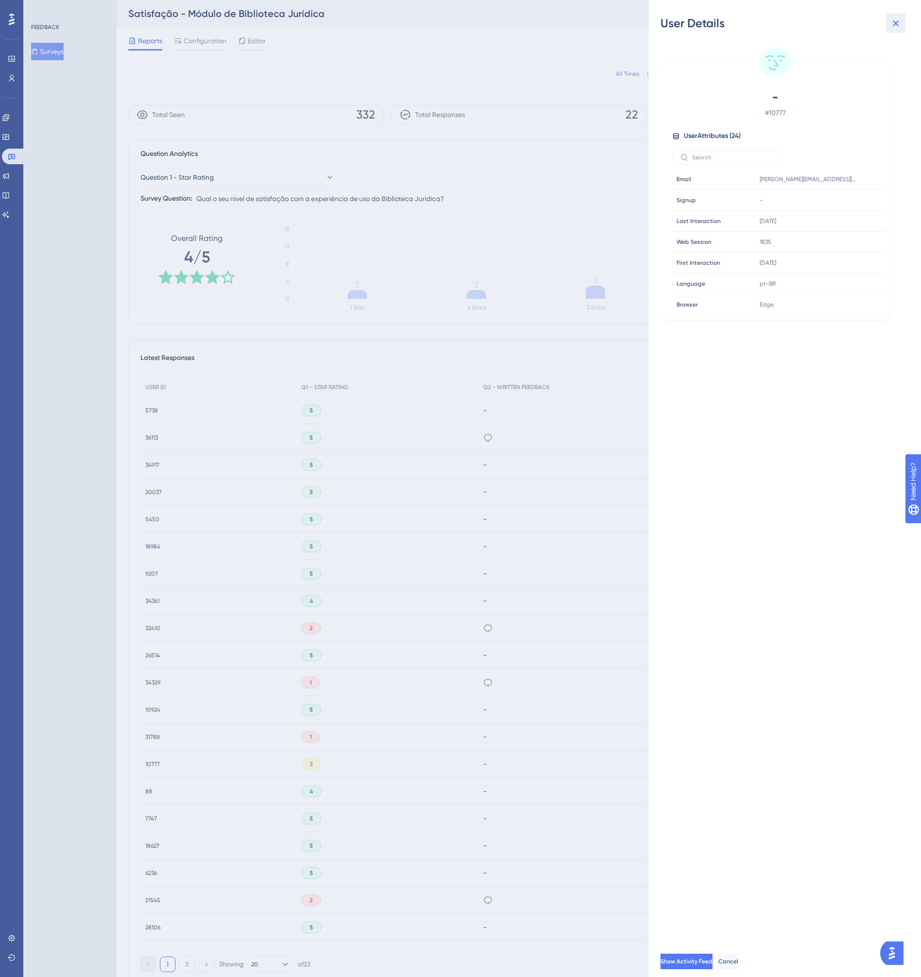
click at [898, 23] on icon at bounding box center [896, 23] width 12 height 12
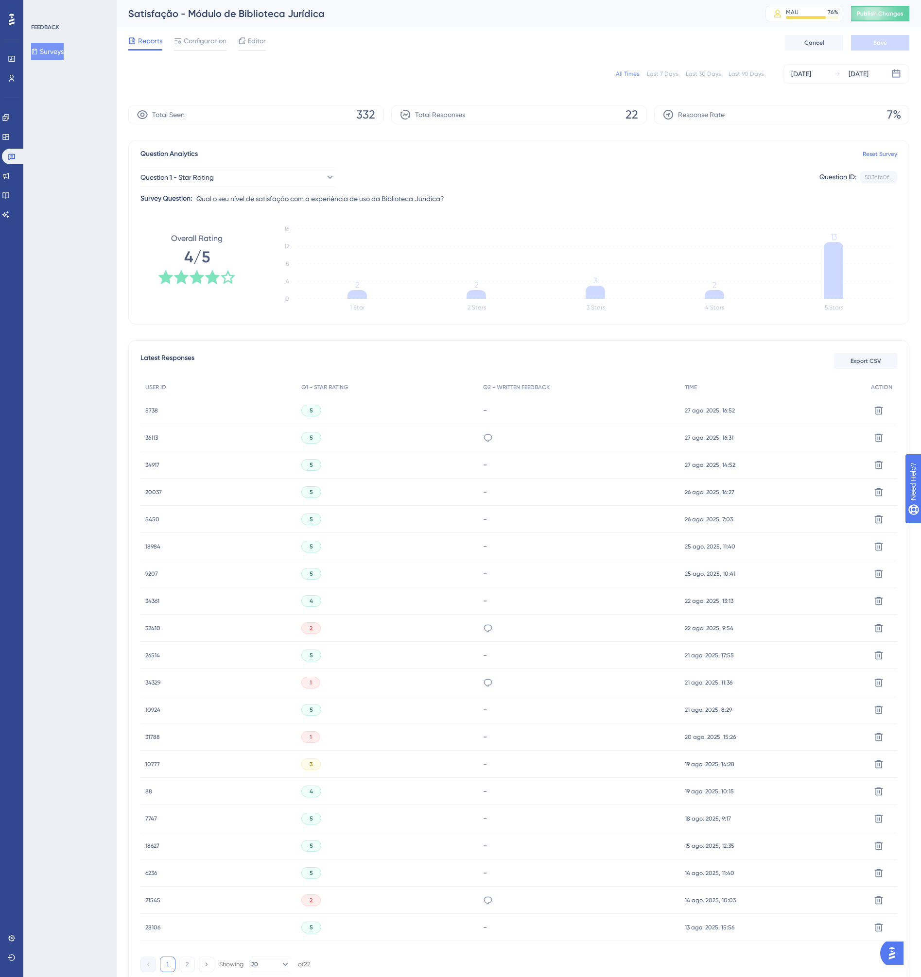
click at [156, 899] on span "21545" at bounding box center [152, 901] width 15 height 8
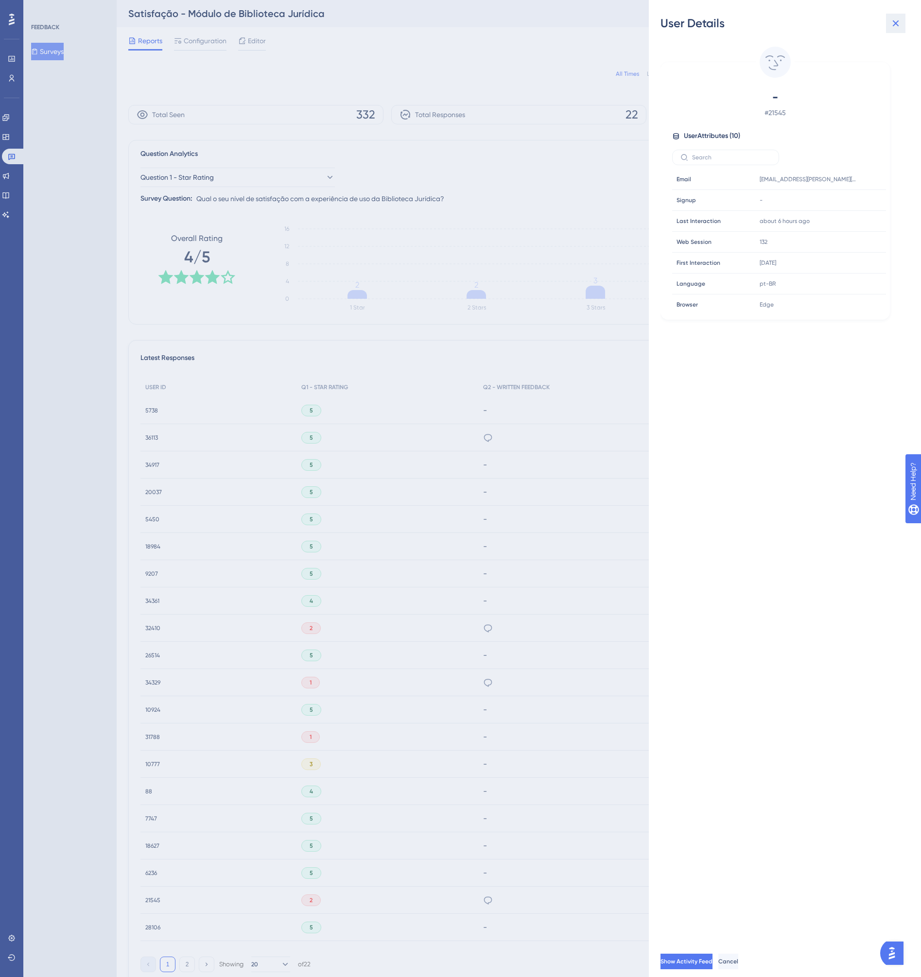
click at [899, 22] on icon at bounding box center [896, 23] width 12 height 12
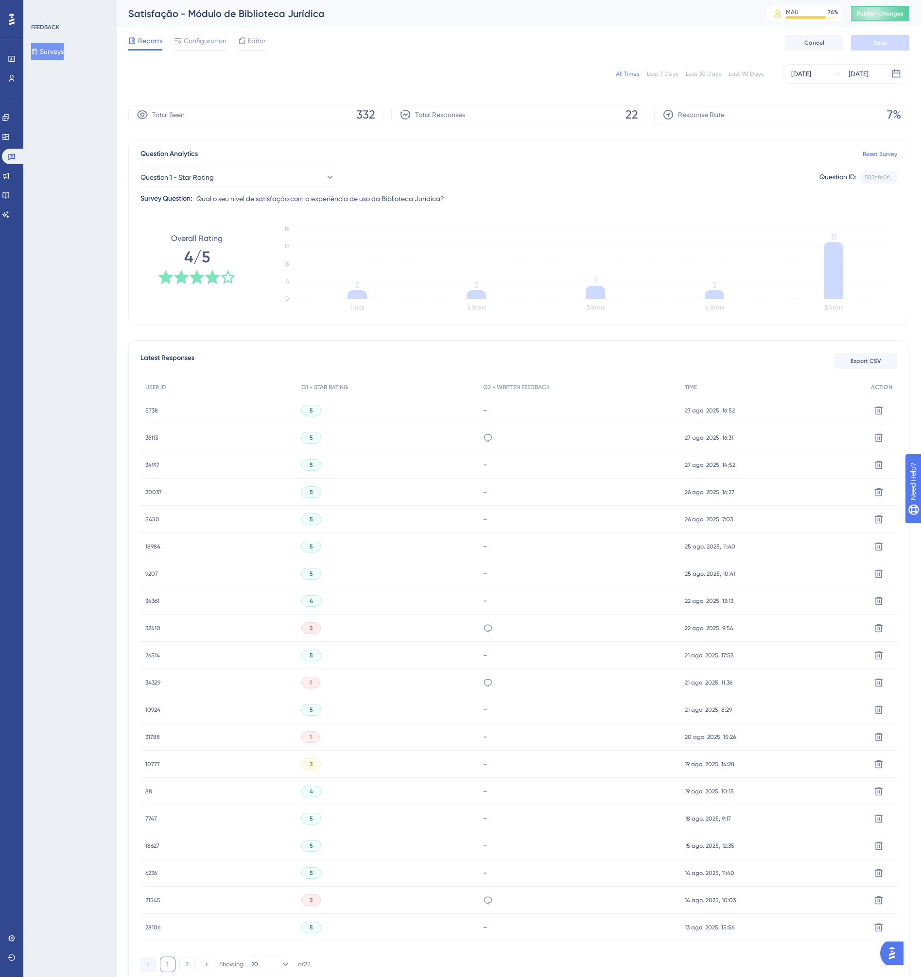
click at [152, 409] on span "5738" at bounding box center [151, 411] width 13 height 8
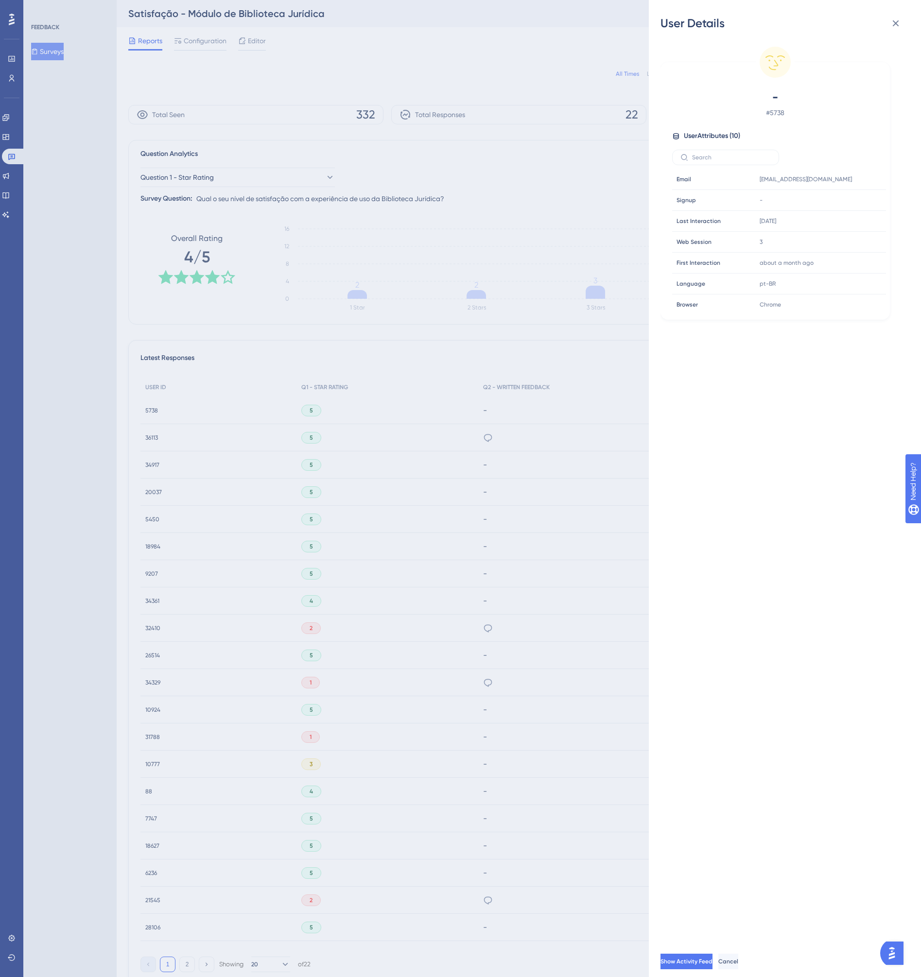
click at [151, 437] on div "User Details - # 5738 User Attributes ( 10 ) Email Email [EMAIL_ADDRESS][DOMAIN…" at bounding box center [460, 488] width 921 height 977
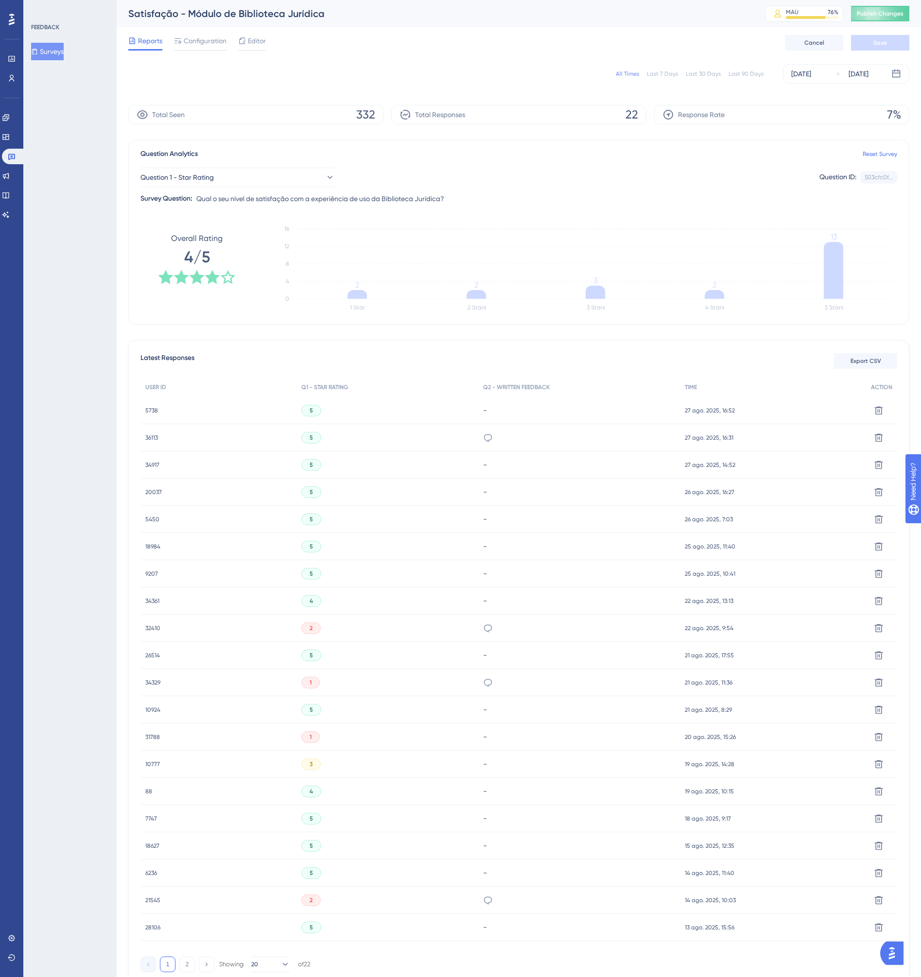
click at [152, 439] on span "36113" at bounding box center [151, 438] width 13 height 8
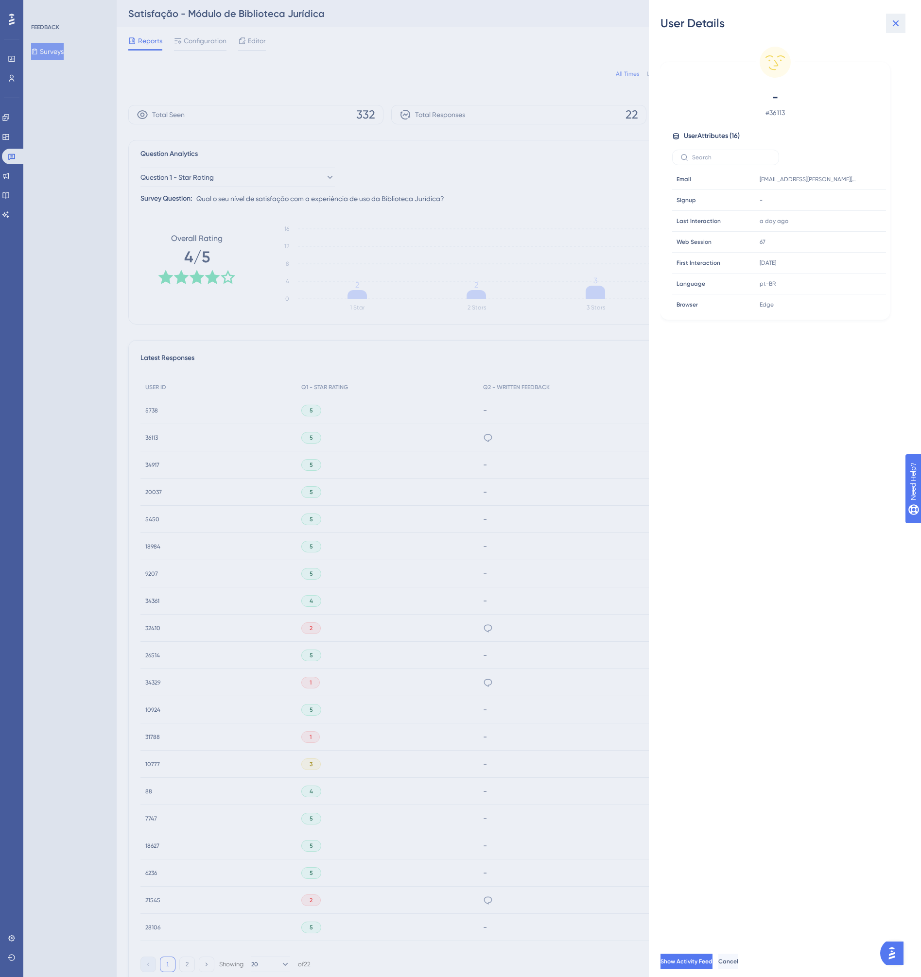
click at [893, 23] on icon at bounding box center [896, 23] width 12 height 12
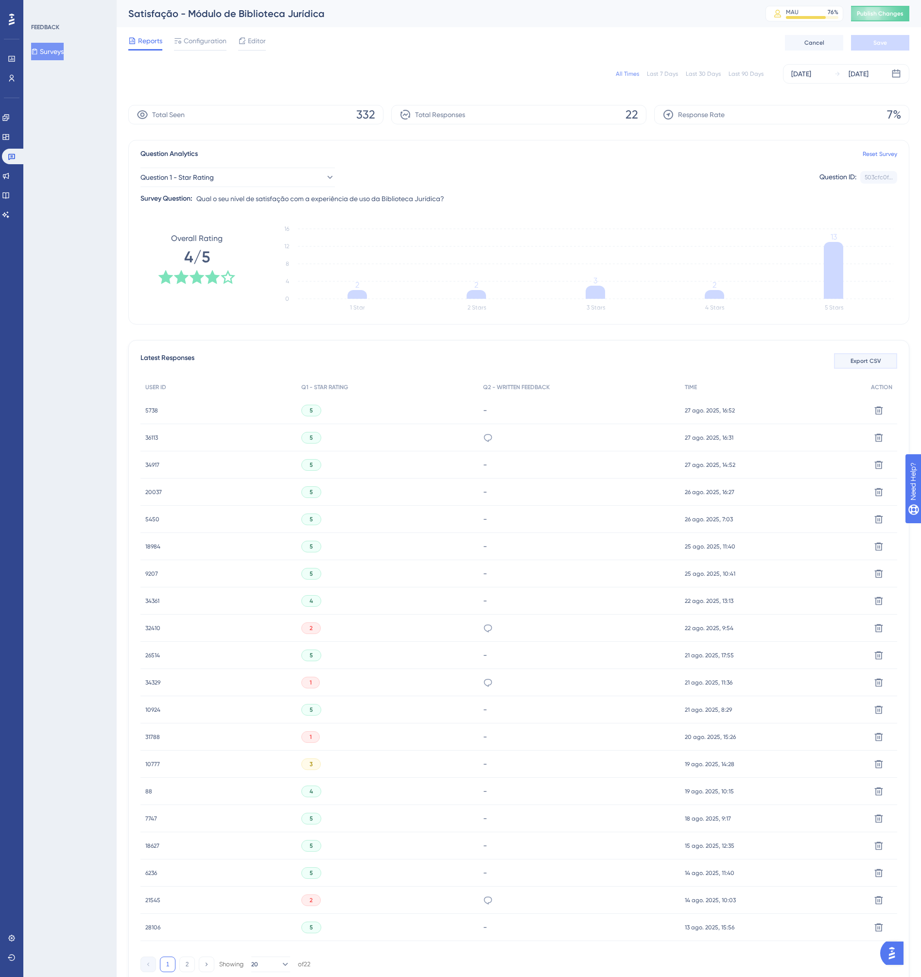
click at [853, 359] on span "Export CSV" at bounding box center [865, 361] width 31 height 8
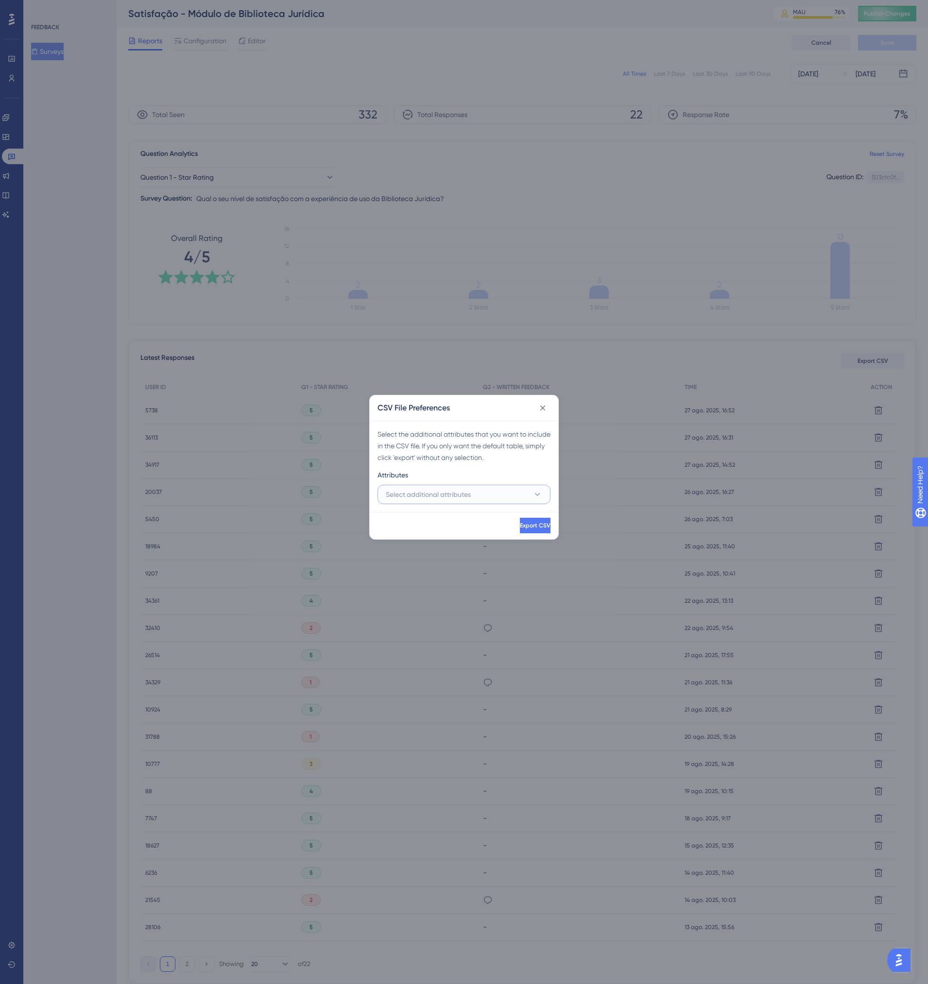
click at [534, 492] on icon at bounding box center [538, 495] width 10 height 10
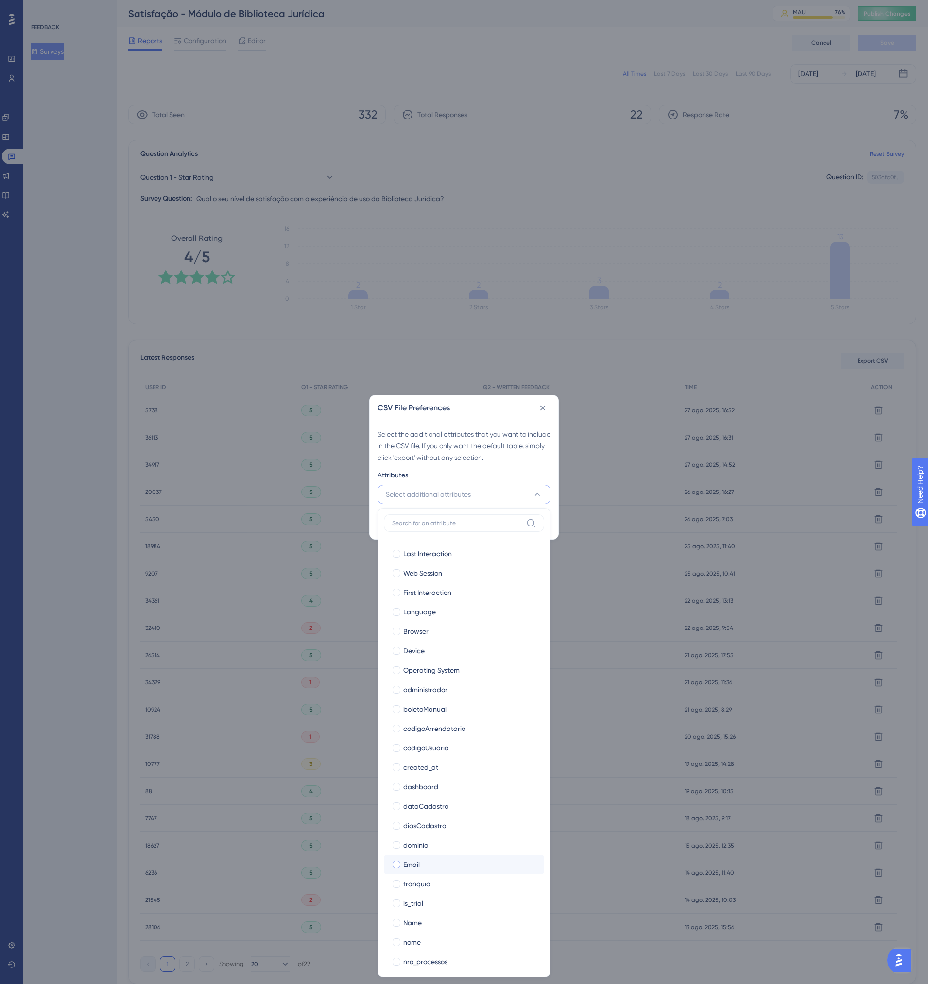
click at [400, 864] on div at bounding box center [397, 865] width 8 height 8
checkbox input "true"
click at [466, 471] on div "Attributes" at bounding box center [464, 477] width 173 height 16
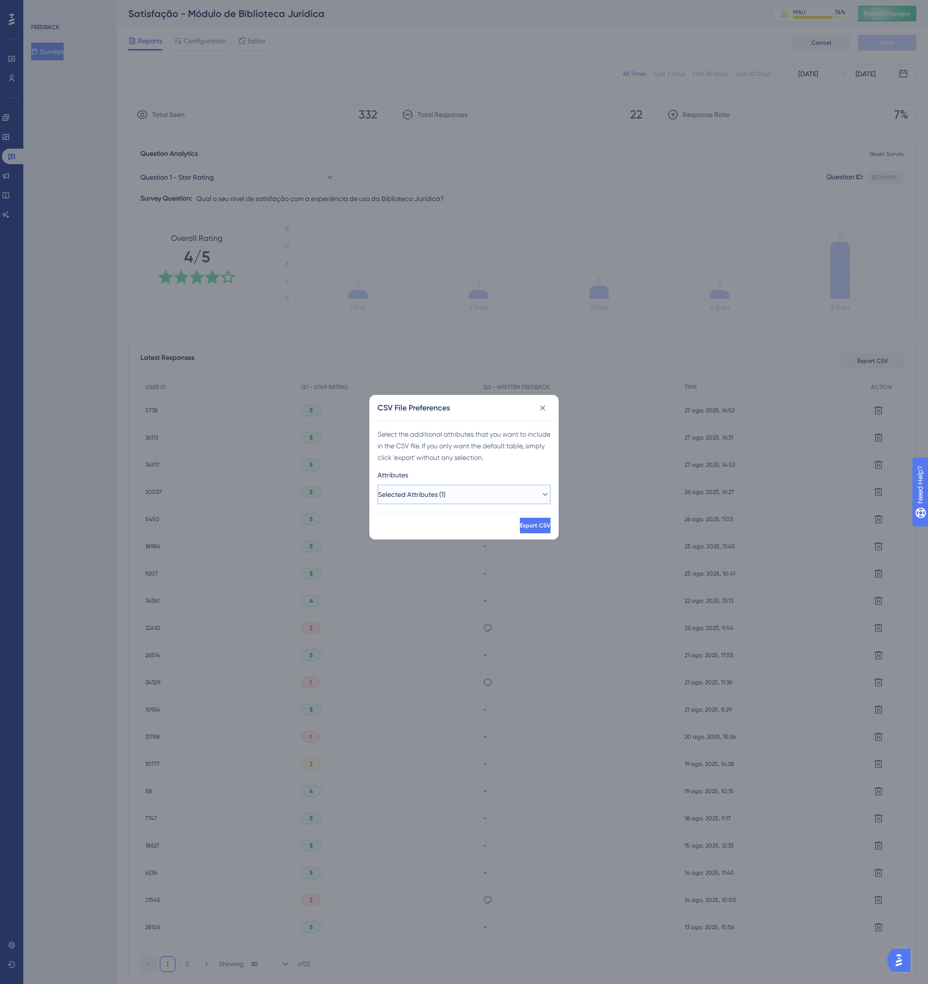
click at [505, 498] on button "Selected Attributes (1)" at bounding box center [464, 494] width 173 height 19
type input "q"
type input "Q"
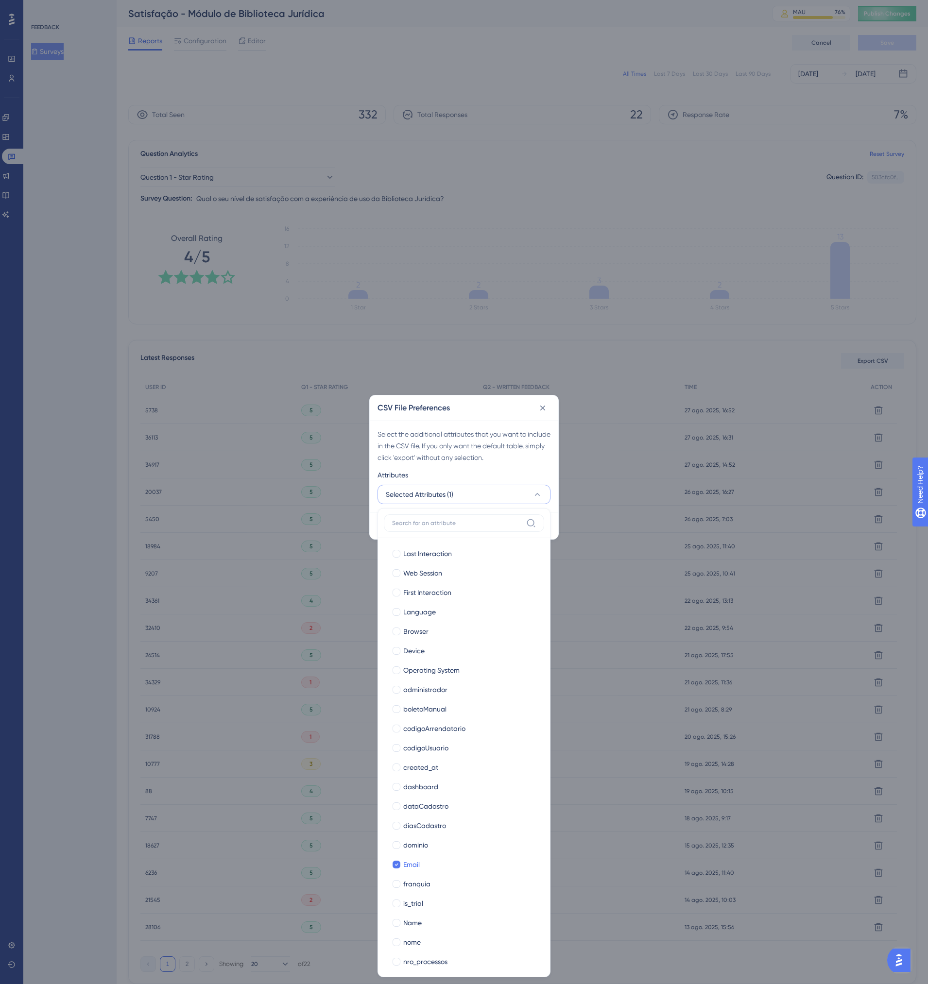
click at [456, 469] on div "Attributes" at bounding box center [464, 477] width 173 height 16
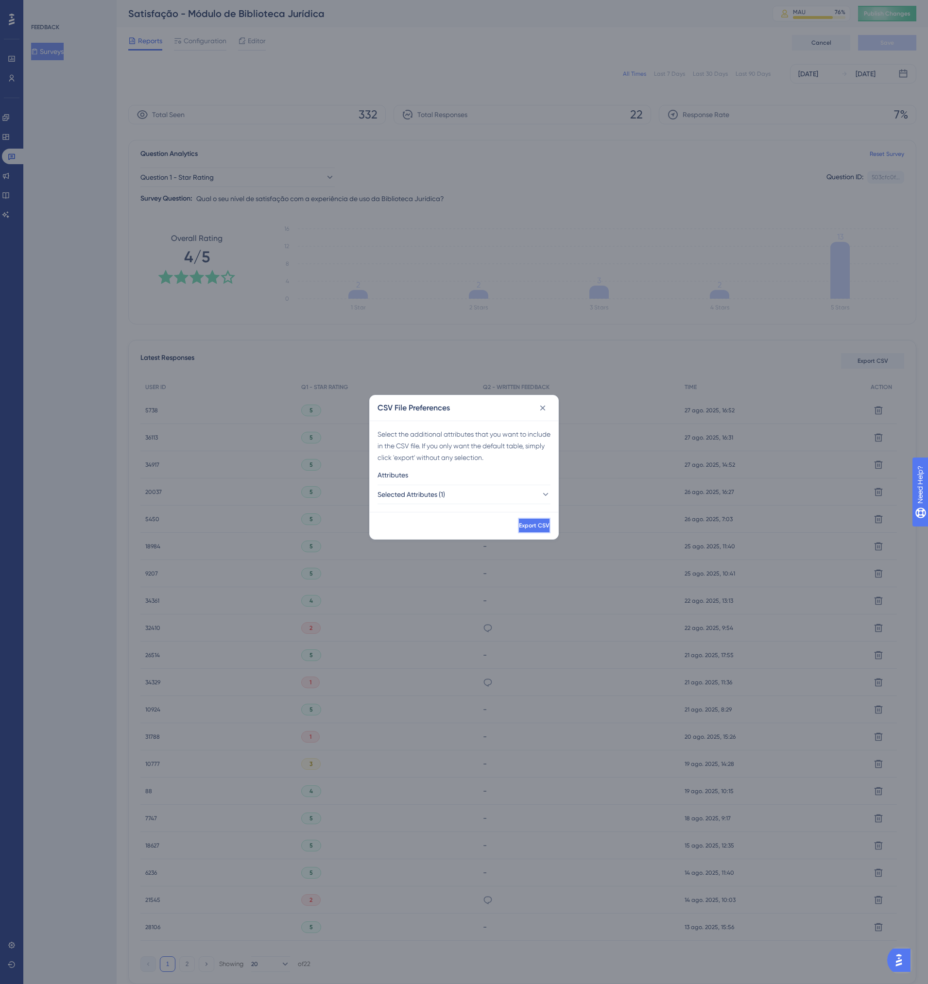
click at [519, 525] on span "Export CSV" at bounding box center [534, 526] width 31 height 8
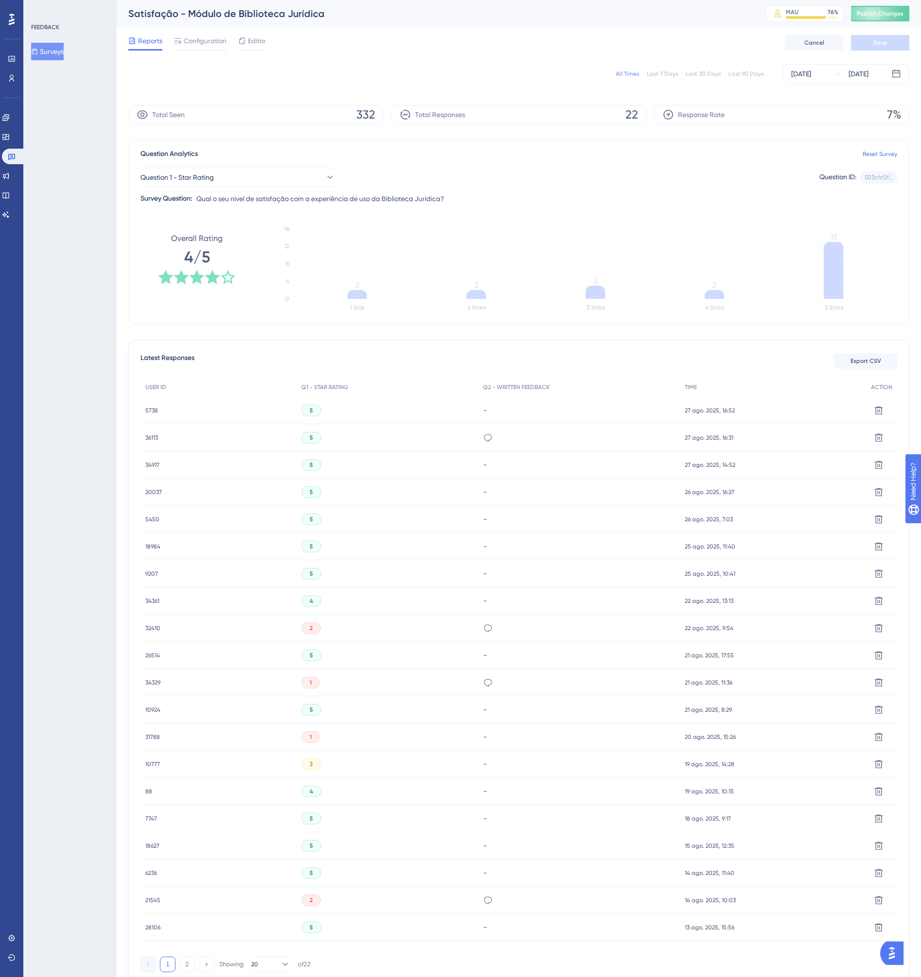
click at [74, 344] on div "FEEDBACK Surveys" at bounding box center [69, 488] width 93 height 977
